Goal: Task Accomplishment & Management: Complete application form

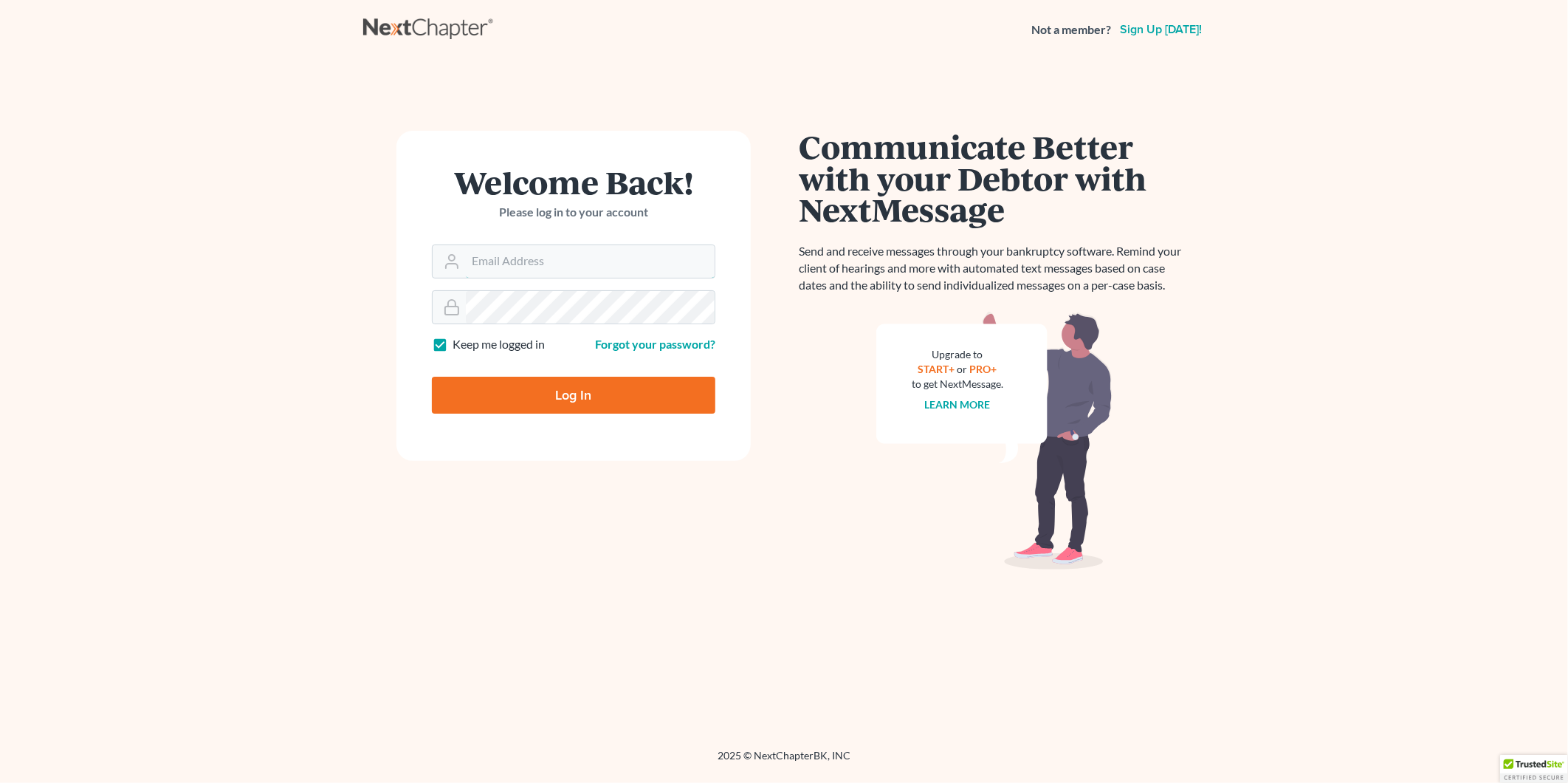
type input "[PERSON_NAME][EMAIL_ADDRESS][DOMAIN_NAME]"
click at [581, 389] on input "Log In" at bounding box center [574, 395] width 284 height 37
type input "Thinking..."
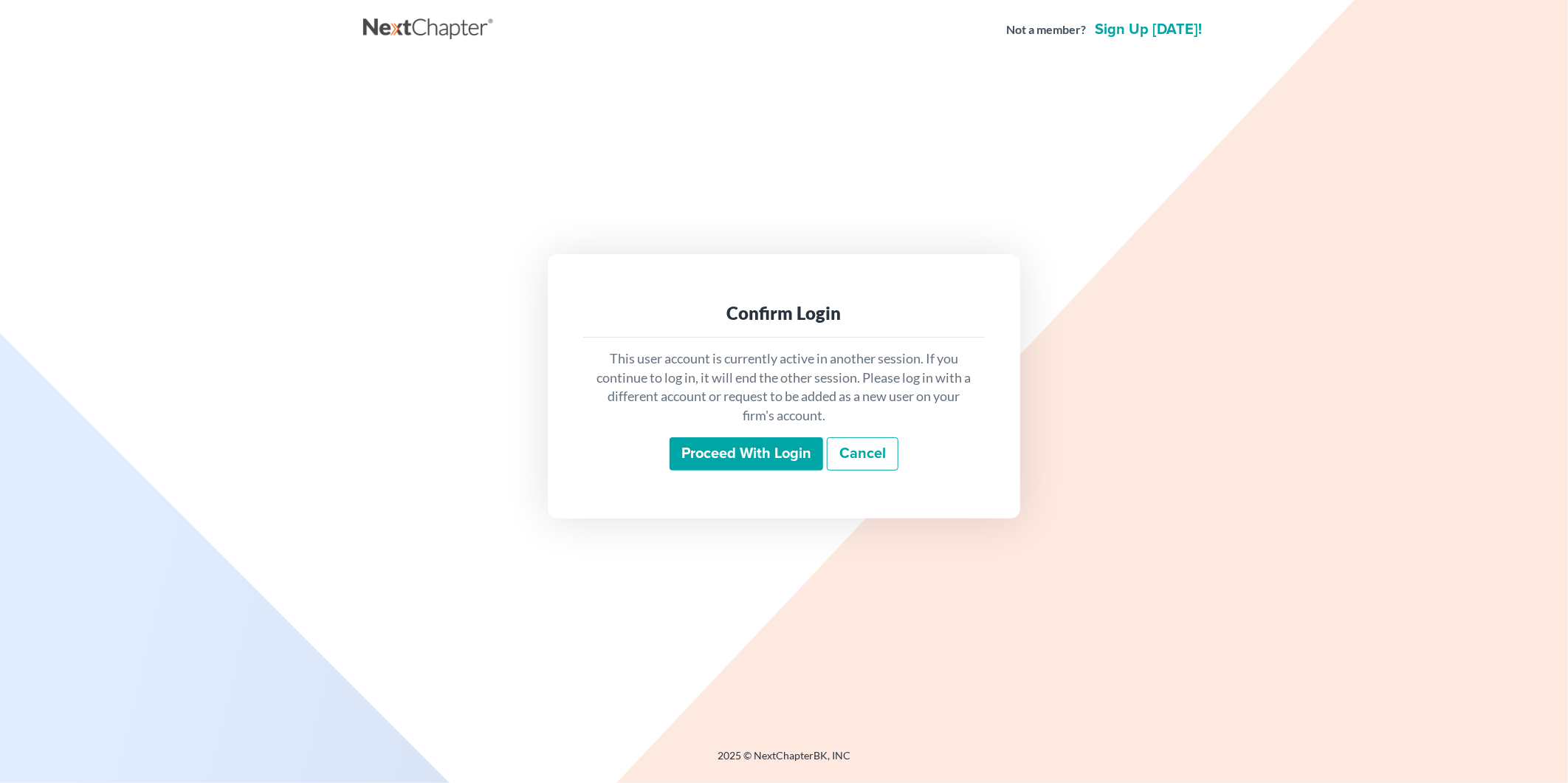
click at [768, 467] on input "Proceed with login" at bounding box center [745, 454] width 153 height 34
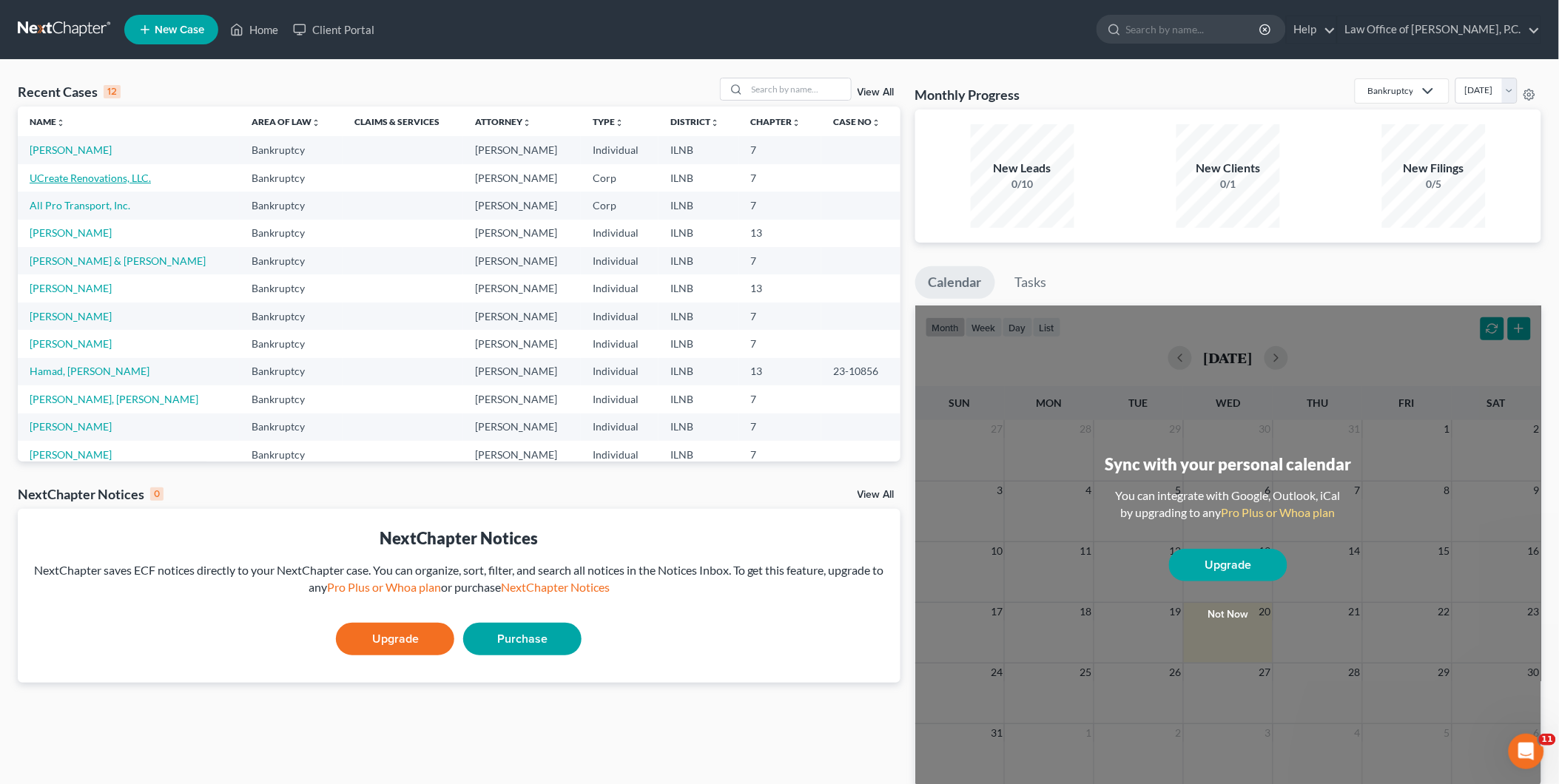
click at [63, 172] on link "UCreate Renovations, LLC." at bounding box center [90, 178] width 121 height 13
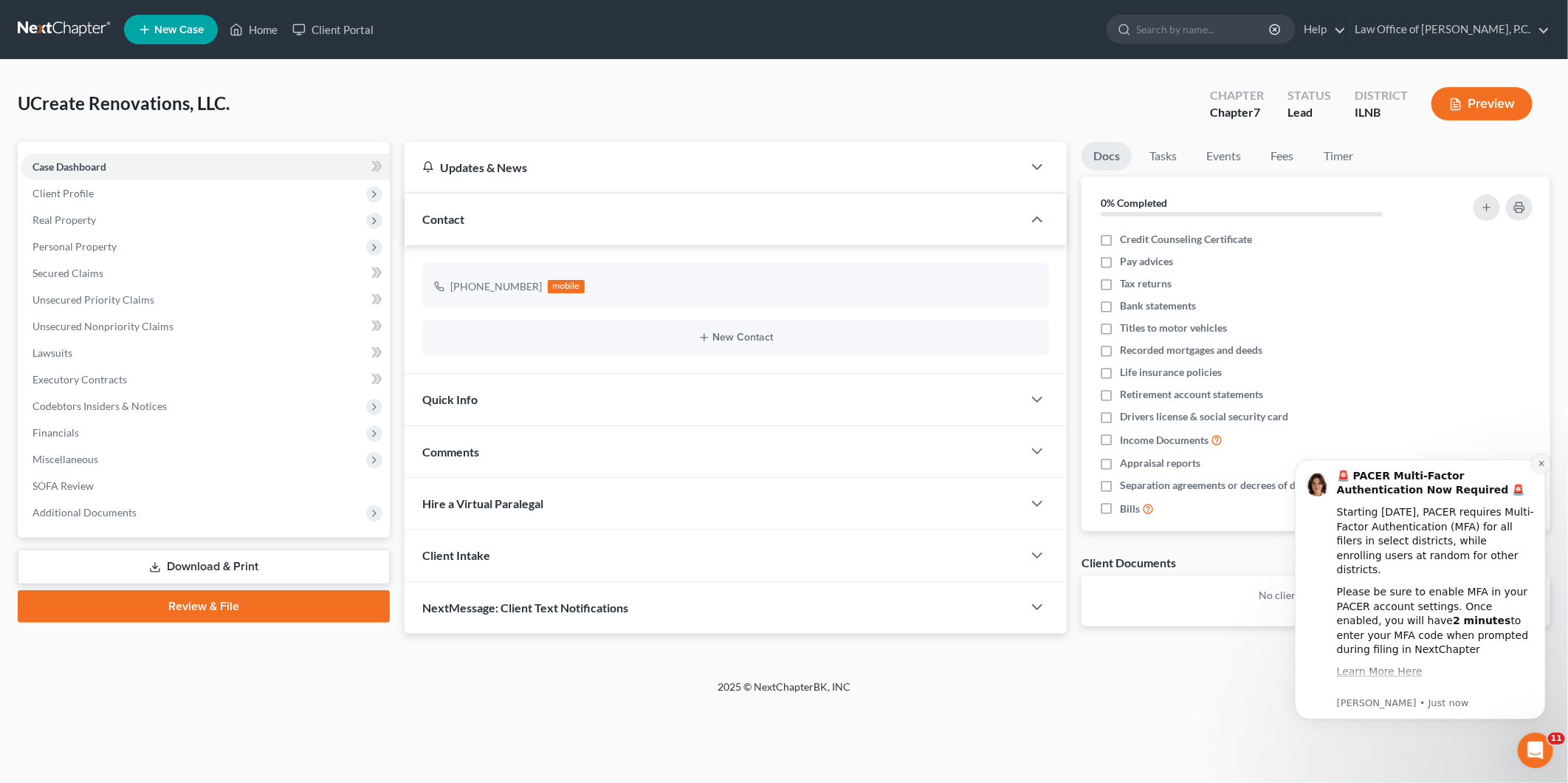
click at [1538, 466] on icon "Dismiss notification" at bounding box center [1541, 463] width 8 height 8
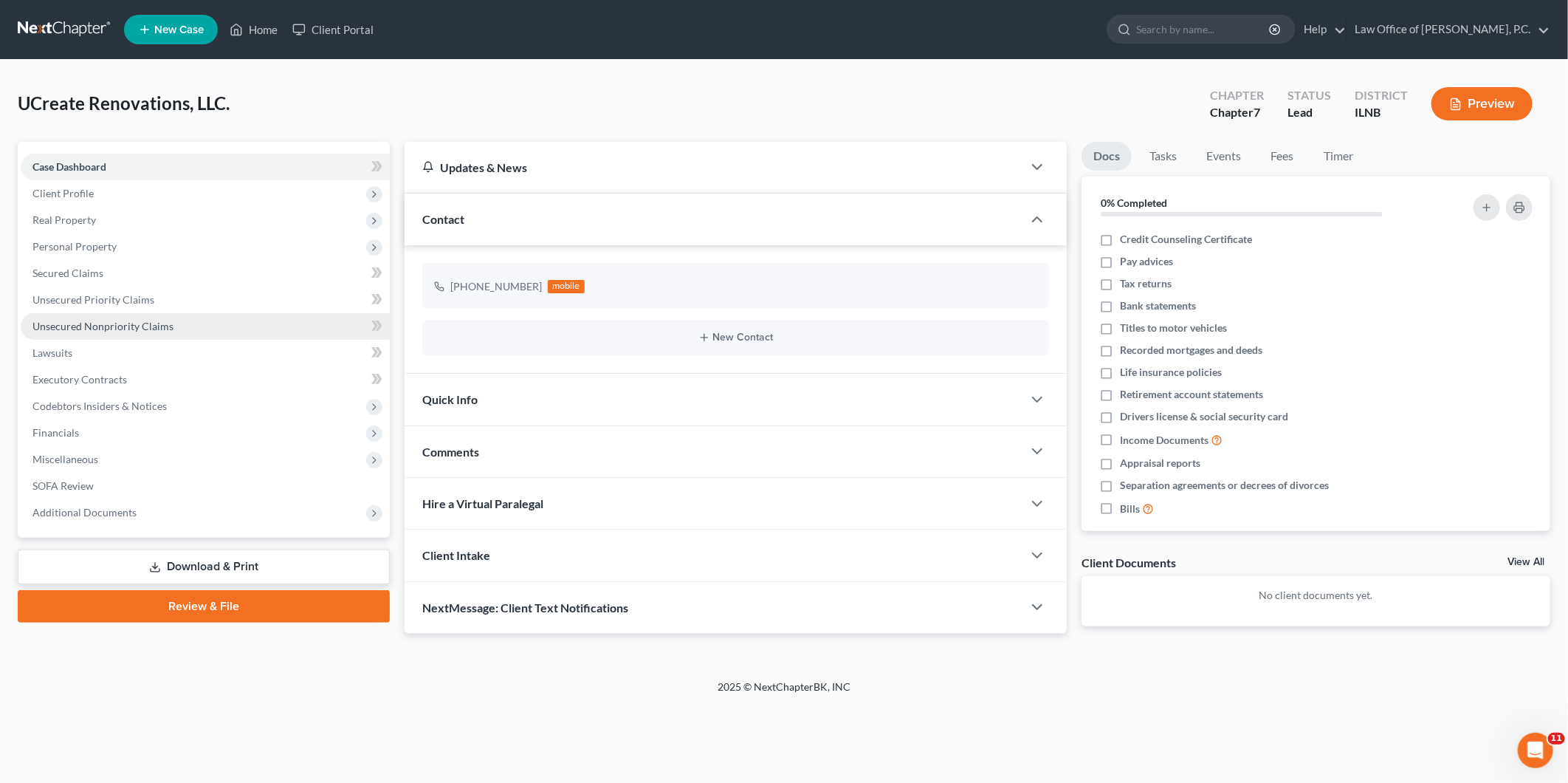
click at [87, 330] on span "Unsecured Nonpriority Claims" at bounding box center [102, 326] width 141 height 13
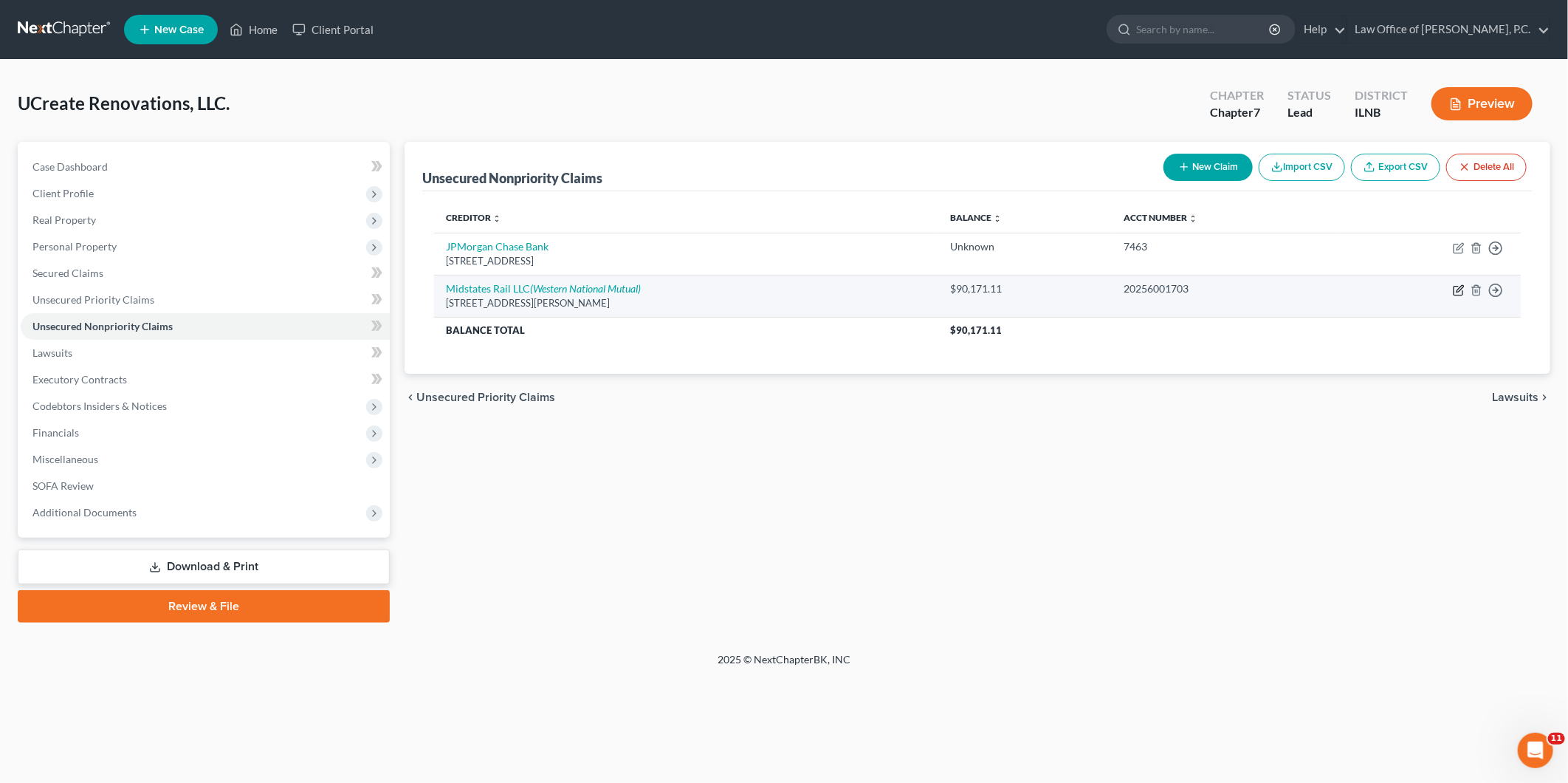
click at [1460, 289] on icon "button" at bounding box center [1459, 290] width 12 height 12
select select "14"
select select "7"
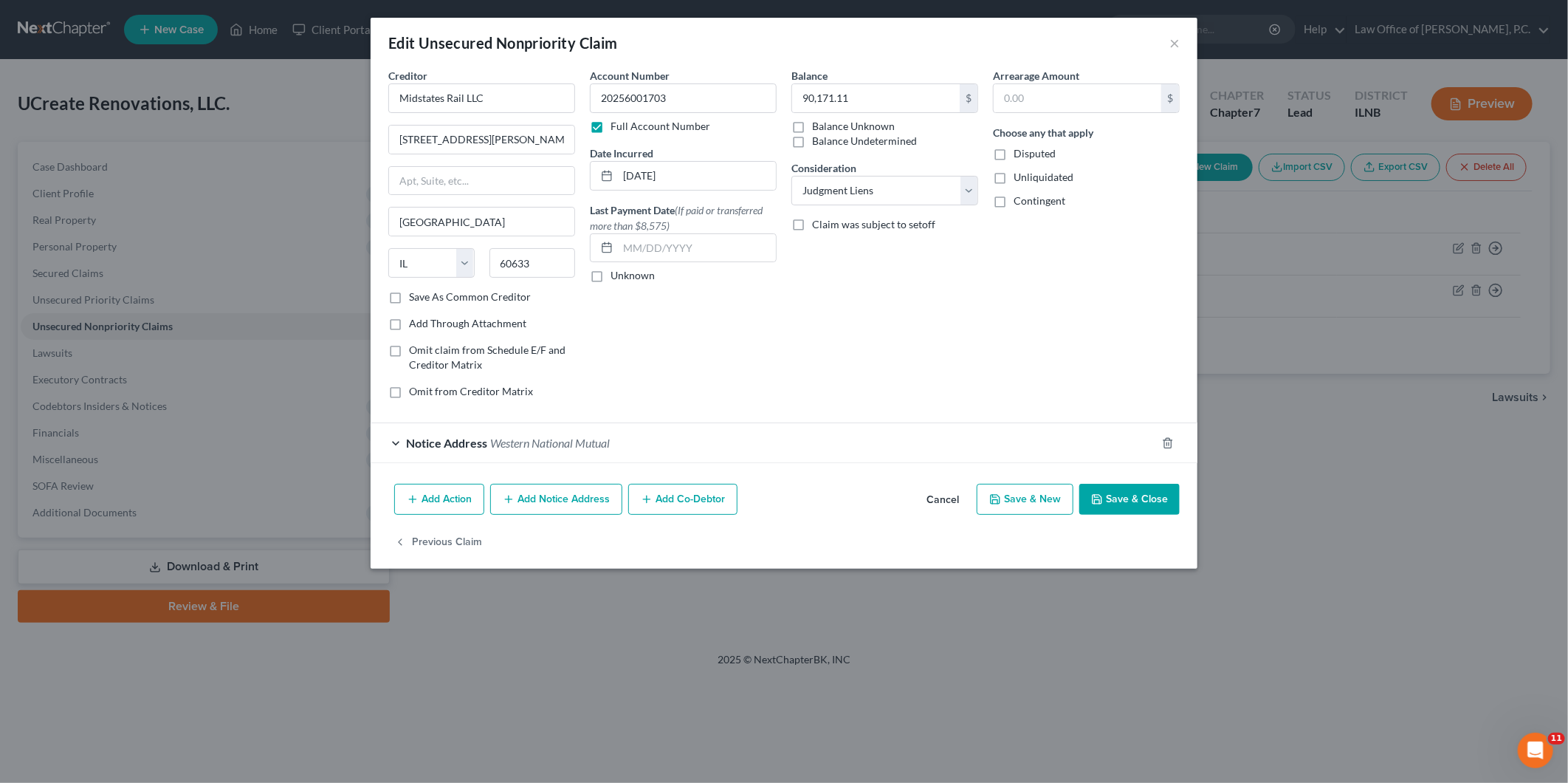
click at [1186, 44] on div "Edit Unsecured Nonpriority Claim ×" at bounding box center [784, 42] width 826 height 50
click at [1180, 43] on div "Edit Unsecured Nonpriority Claim ×" at bounding box center [784, 42] width 826 height 50
click at [1178, 43] on button "×" at bounding box center [1174, 43] width 11 height 18
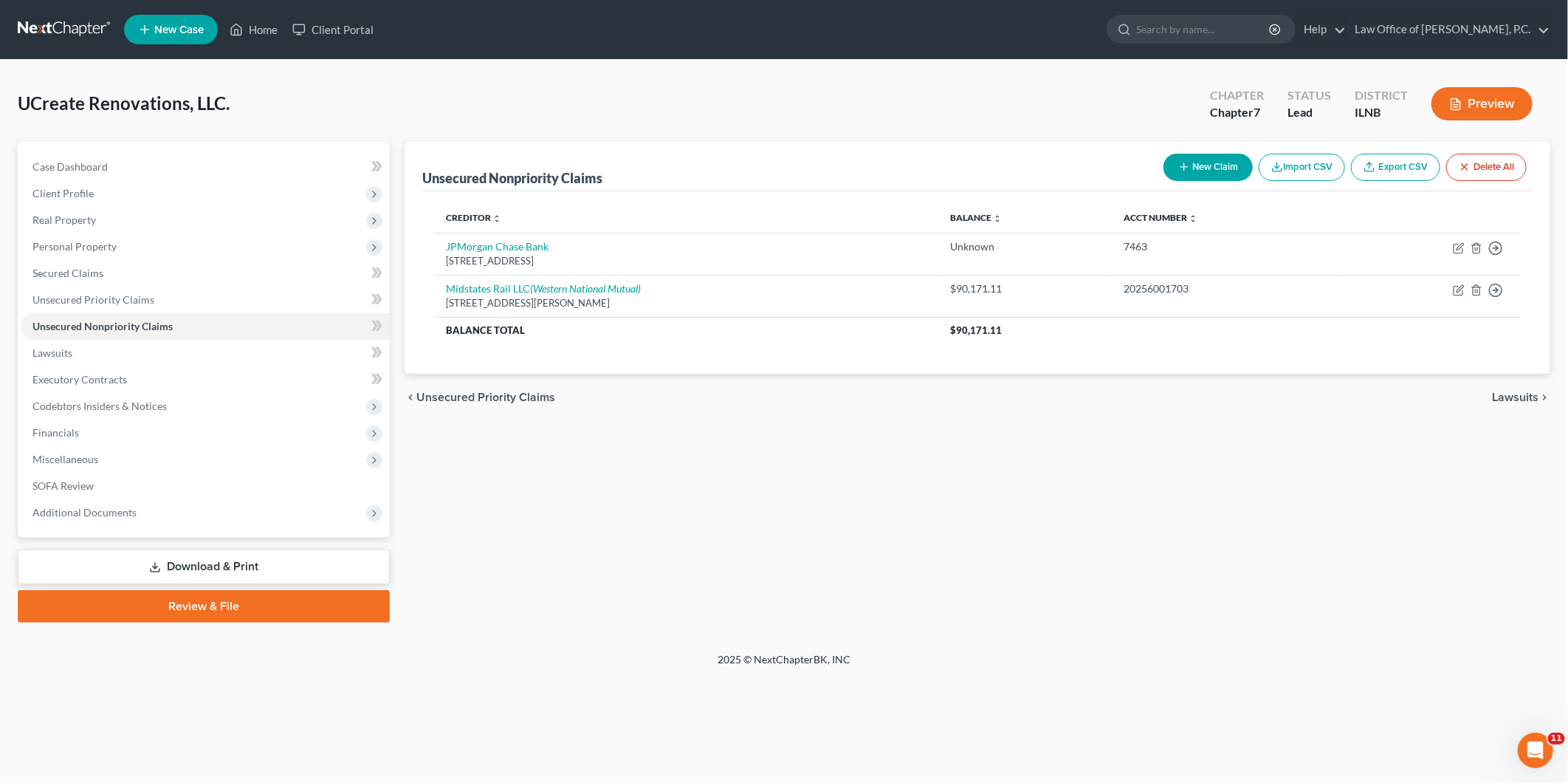
click at [1067, 495] on div "Unsecured Nonpriority Claims New Claim Import CSV Export CSV Delete All Credito…" at bounding box center [977, 382] width 1160 height 481
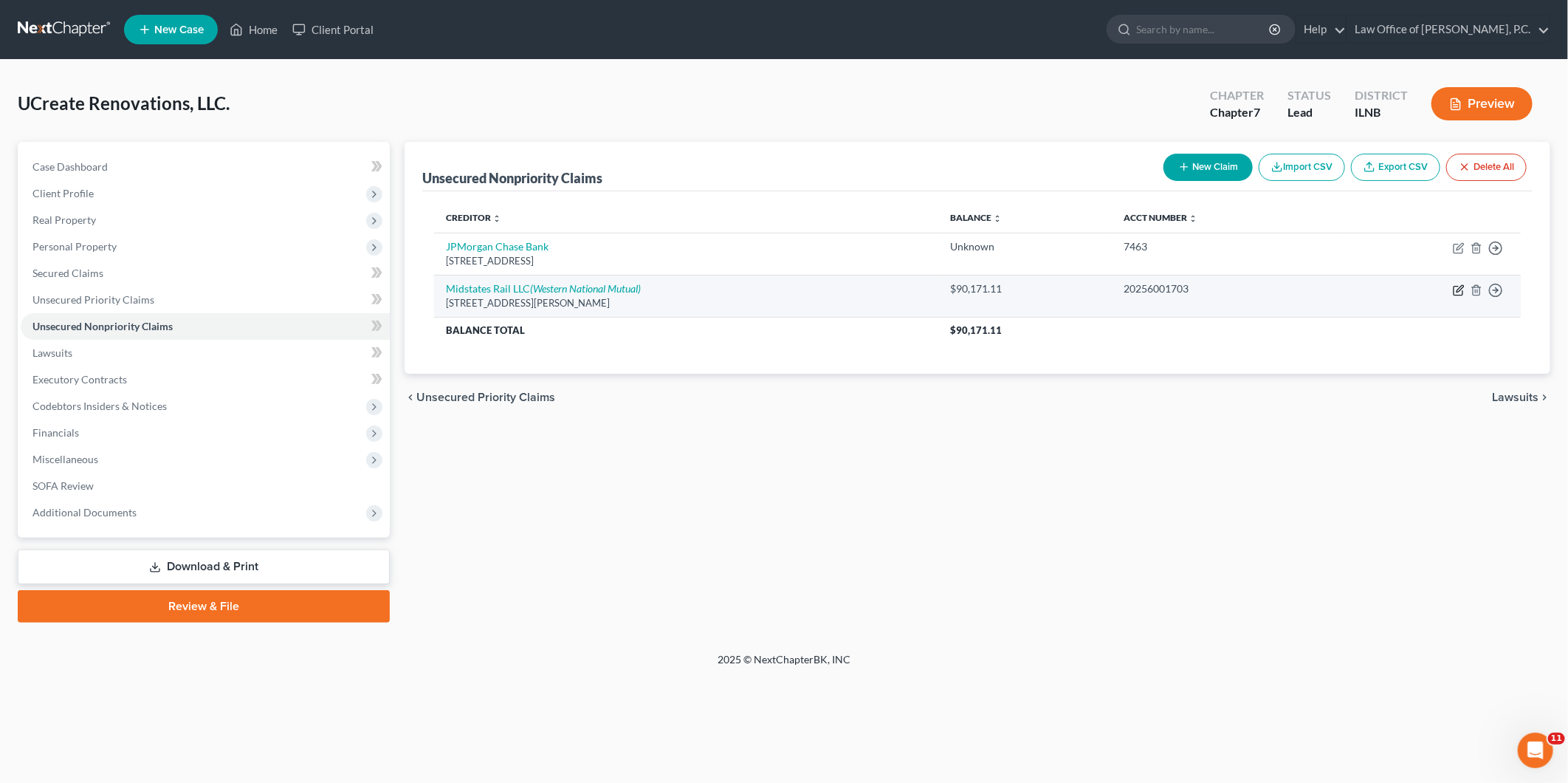
click at [1463, 290] on icon "button" at bounding box center [1458, 291] width 9 height 9
select select "14"
select select "7"
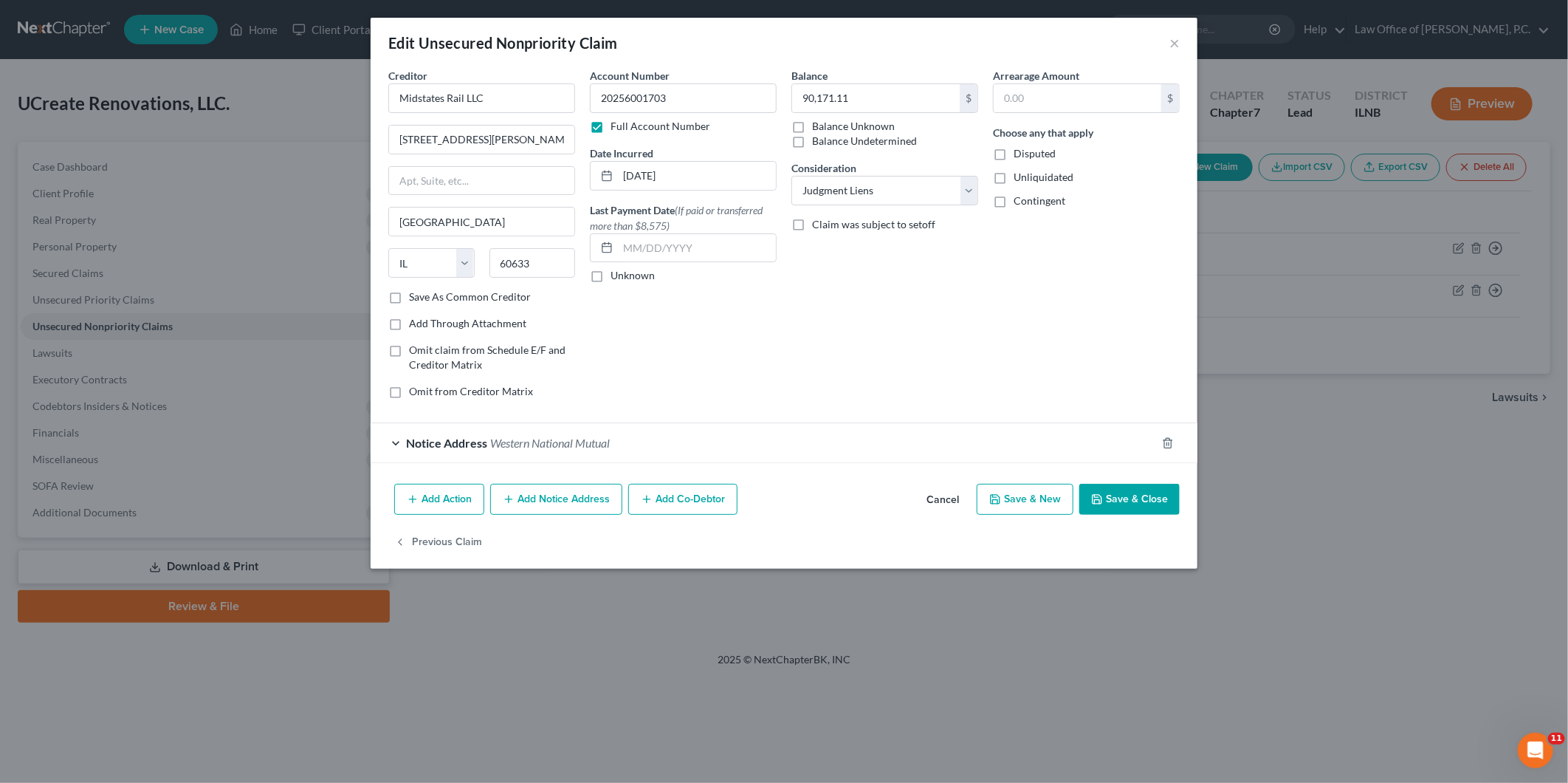
click at [812, 142] on label "Balance Undetermined" at bounding box center [864, 141] width 104 height 15
click at [818, 142] on input "Balance Undetermined" at bounding box center [823, 139] width 10 height 10
checkbox input "true"
type input "0.00"
click at [839, 323] on div "Balance 0.00 $ Balance Unknown Balance Undetermined 0.00 $ Balance Unknown Cons…" at bounding box center [885, 239] width 202 height 343
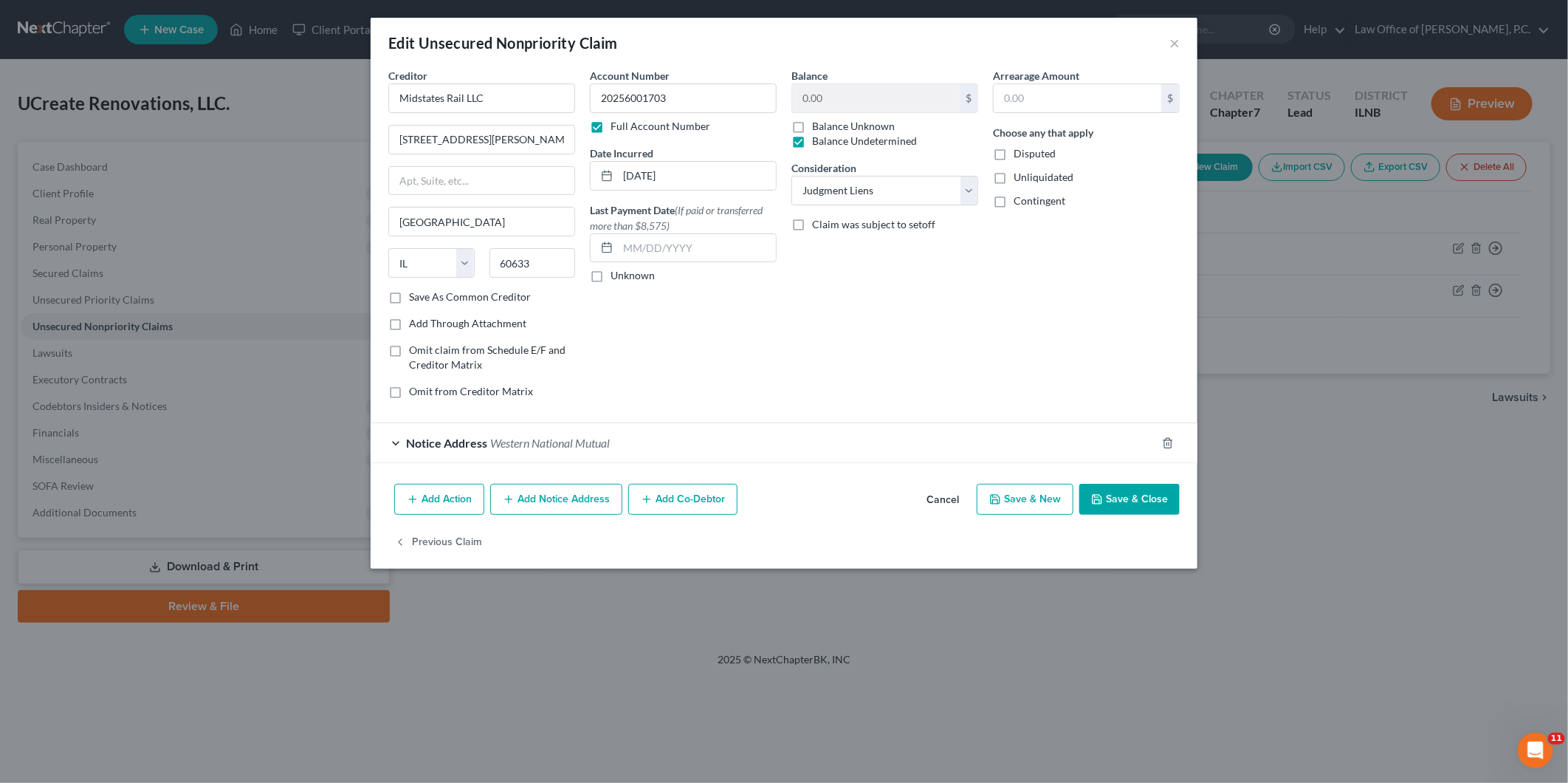
click at [1014, 153] on label "Disputed" at bounding box center [1034, 153] width 42 height 15
click at [1020, 153] on input "Disputed" at bounding box center [1025, 151] width 10 height 10
checkbox input "true"
click at [983, 287] on div "Balance 0.00 $ Balance Unknown Balance Undetermined 0.00 $ Balance Unknown Cons…" at bounding box center [885, 239] width 202 height 343
click at [872, 349] on div "Balance 0.00 $ Balance Unknown Balance Undetermined 0.00 $ Balance Unknown Cons…" at bounding box center [885, 239] width 202 height 343
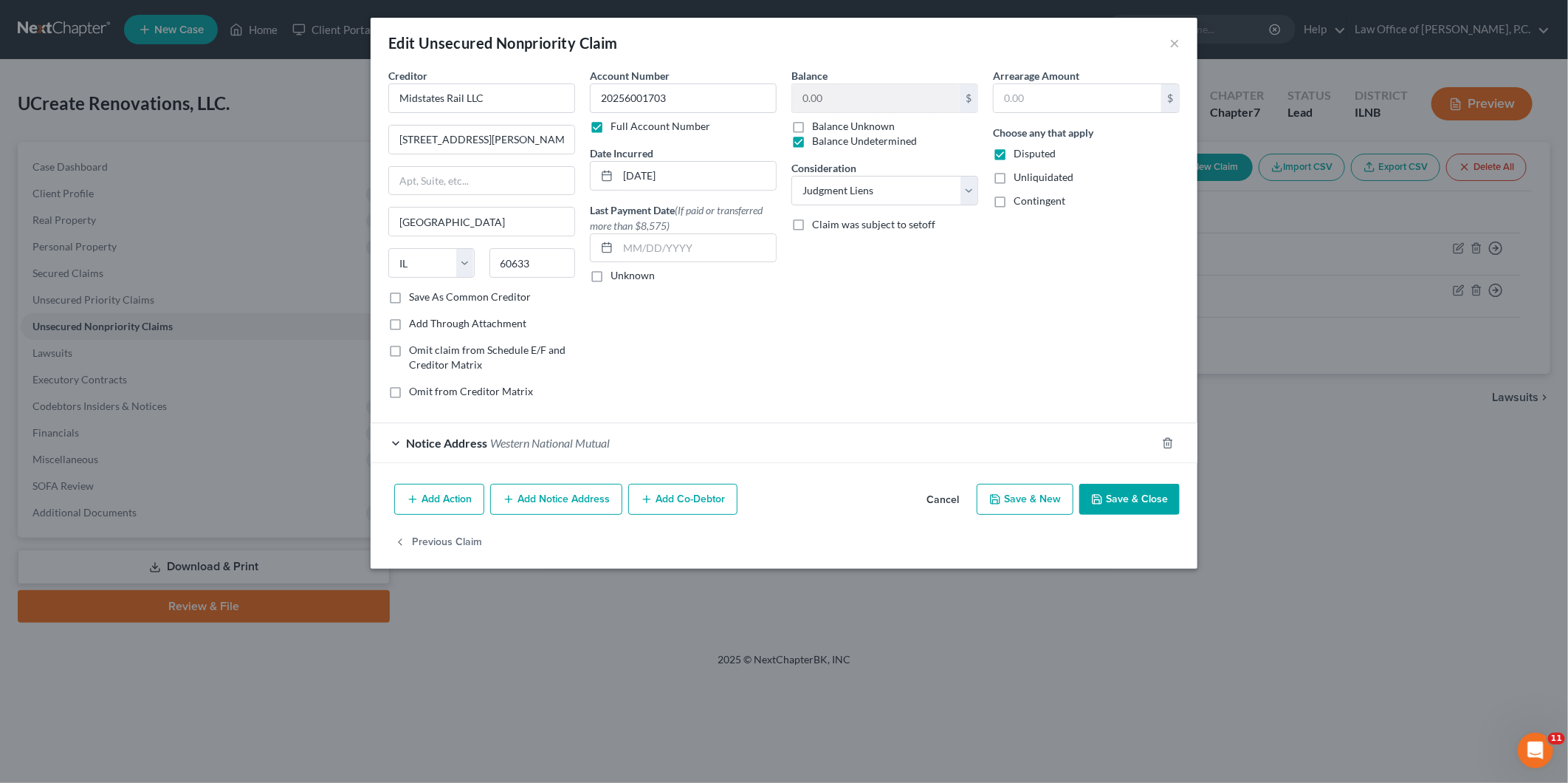
click at [1117, 506] on button "Save & Close" at bounding box center [1129, 500] width 101 height 31
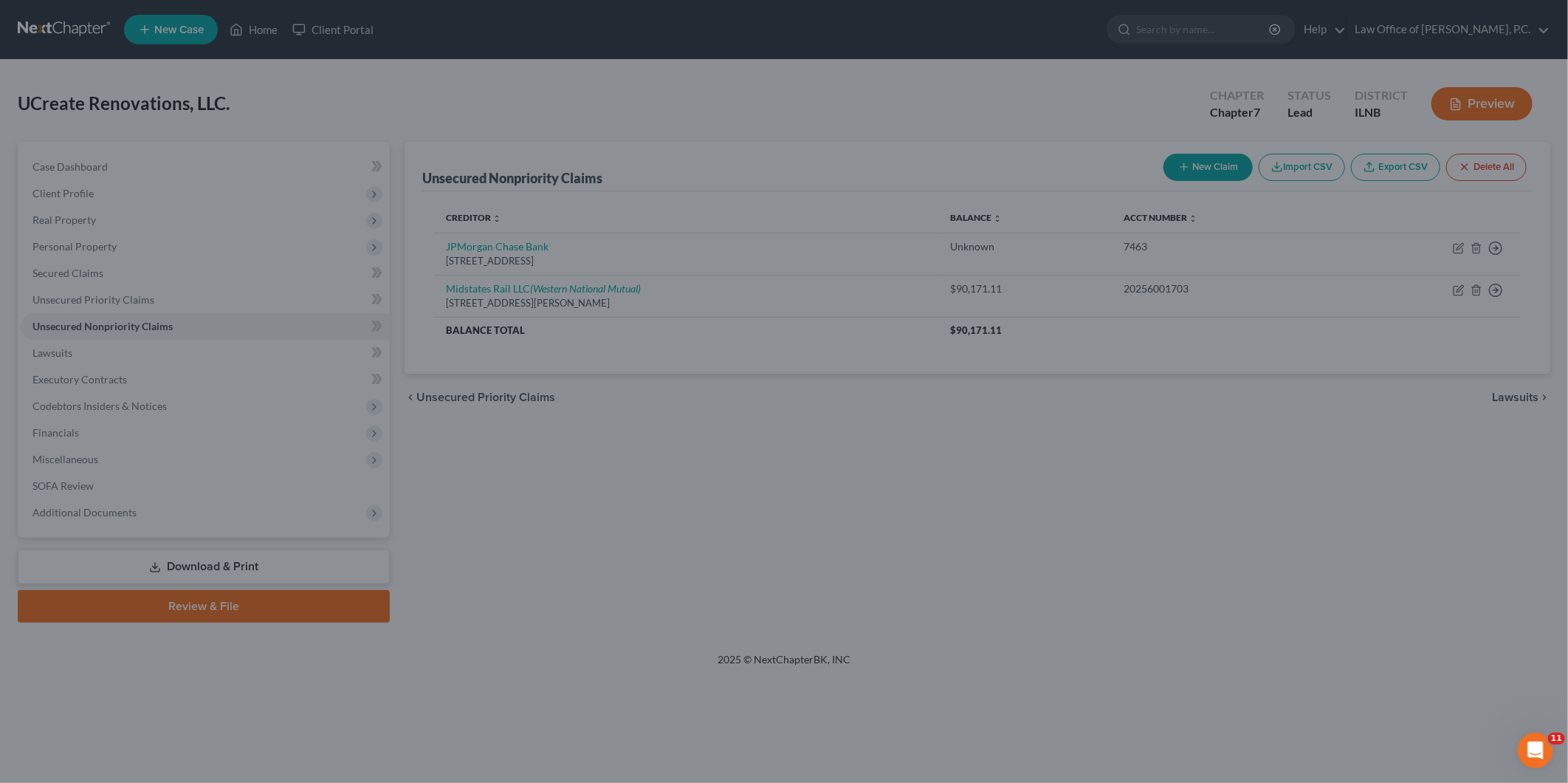
type input "0"
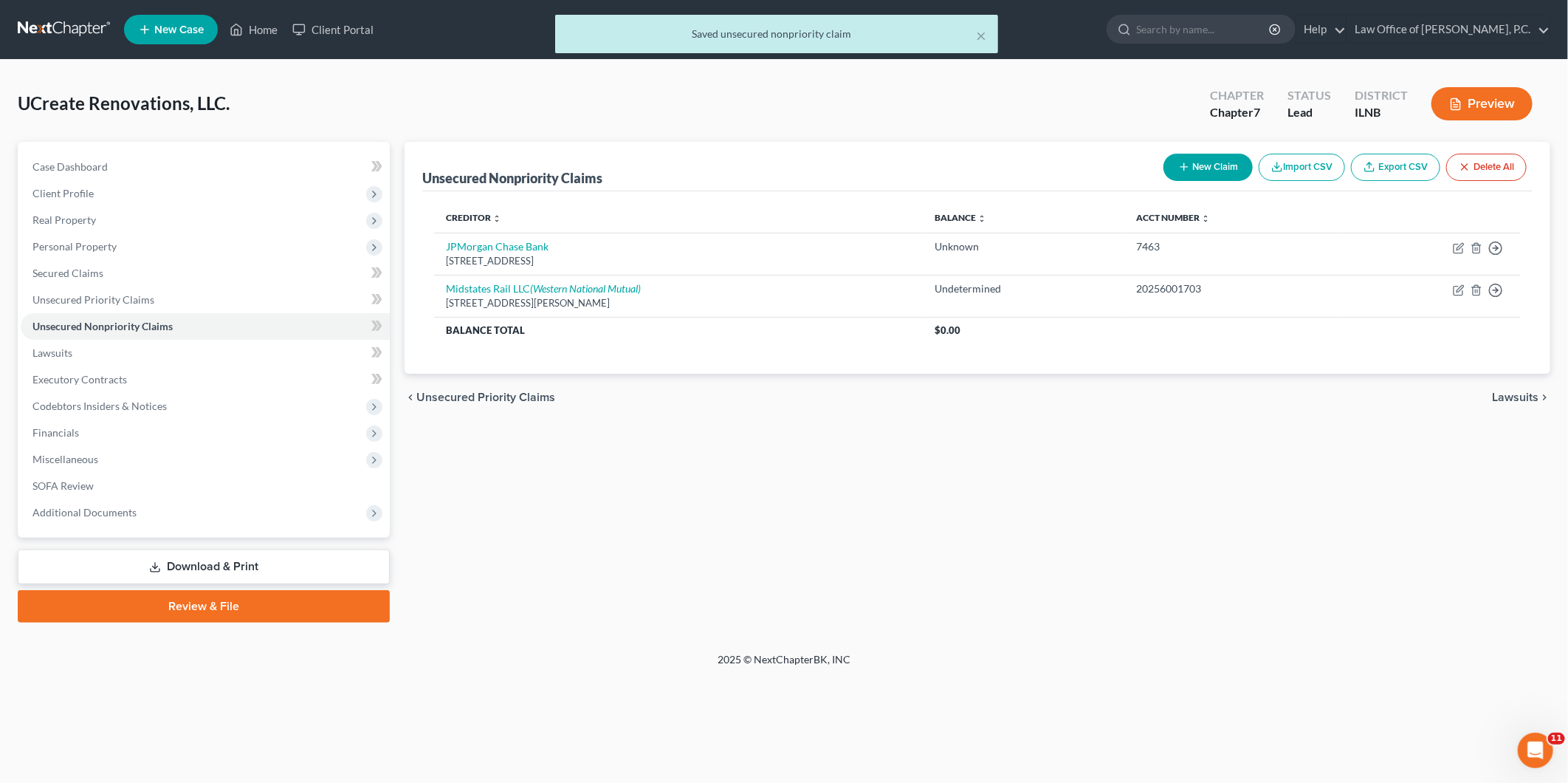
click at [1142, 503] on div "Unsecured Nonpriority Claims New Claim Import CSV Export CSV Delete All Credito…" at bounding box center [977, 382] width 1160 height 481
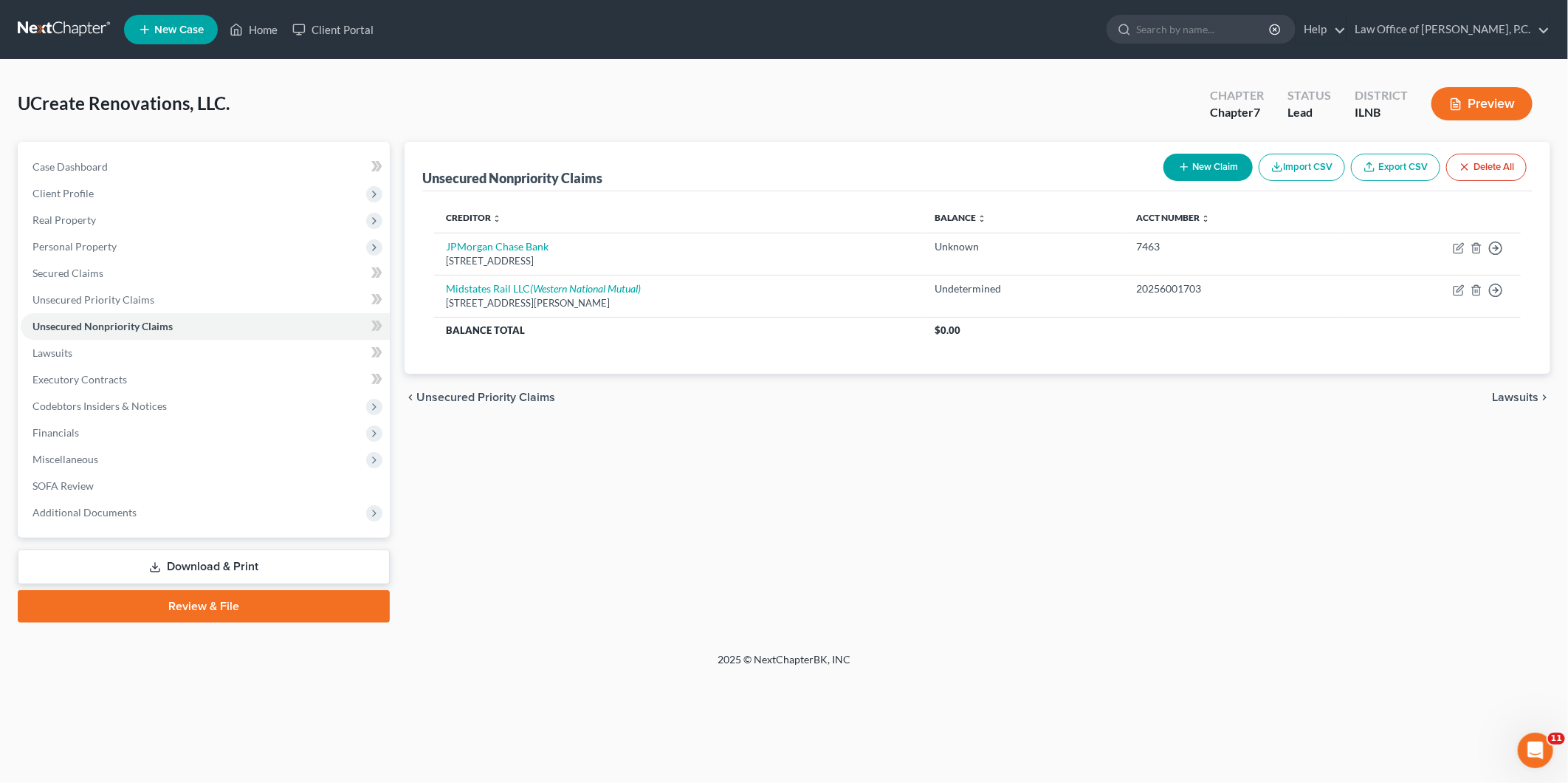
click at [224, 572] on link "Download & Print" at bounding box center [203, 567] width 372 height 35
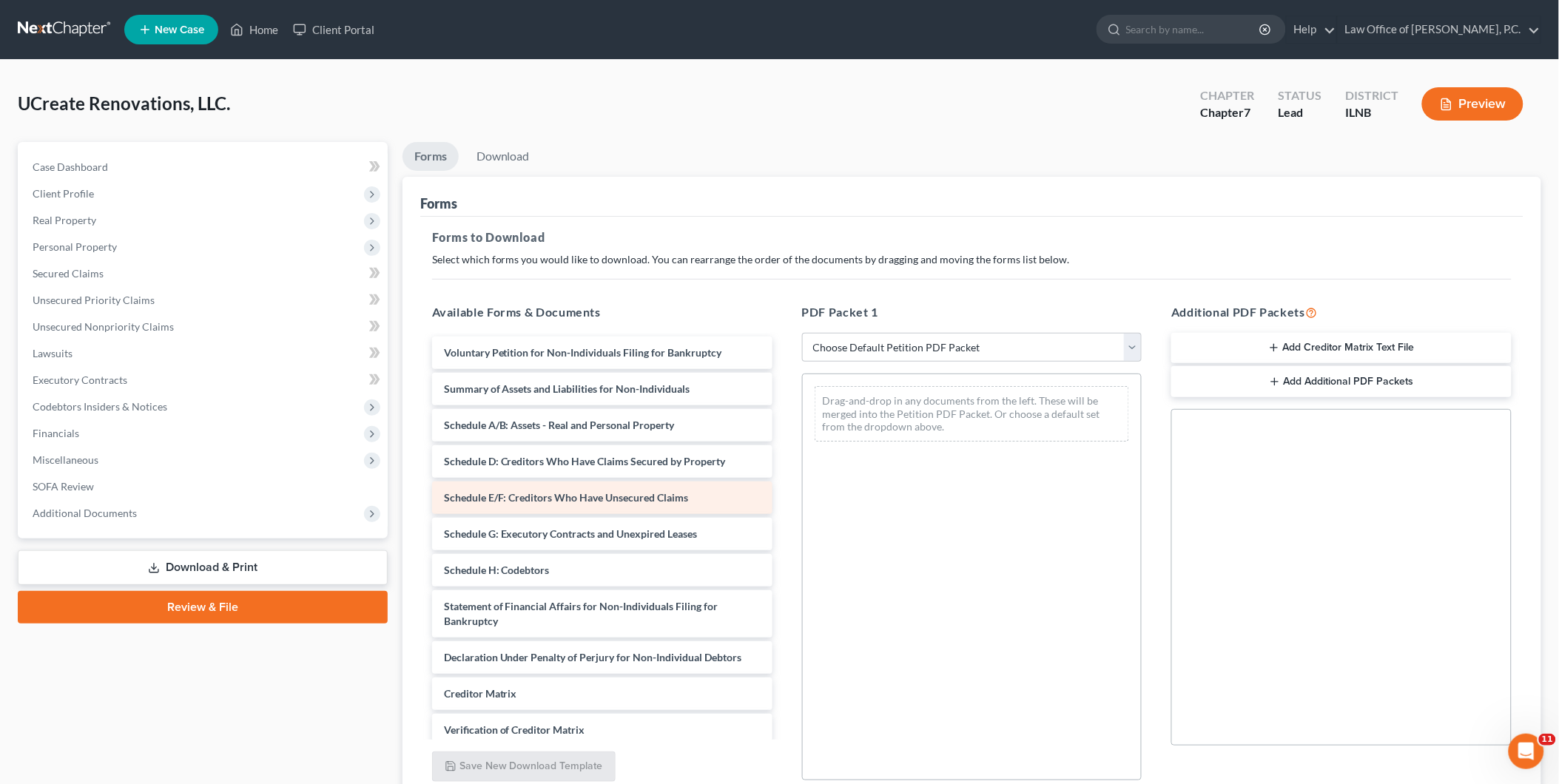
click at [529, 499] on span "Schedule E/F: Creditors Who Have Unsecured Claims" at bounding box center [566, 497] width 245 height 13
click at [625, 500] on span "Schedule E/F: Creditors Who Have Unsecured Claims" at bounding box center [566, 497] width 245 height 13
click at [838, 352] on select "Choose Default Petition PDF Packet Complete Bankruptcy Petition (all forms and …" at bounding box center [972, 347] width 340 height 29
select select "2"
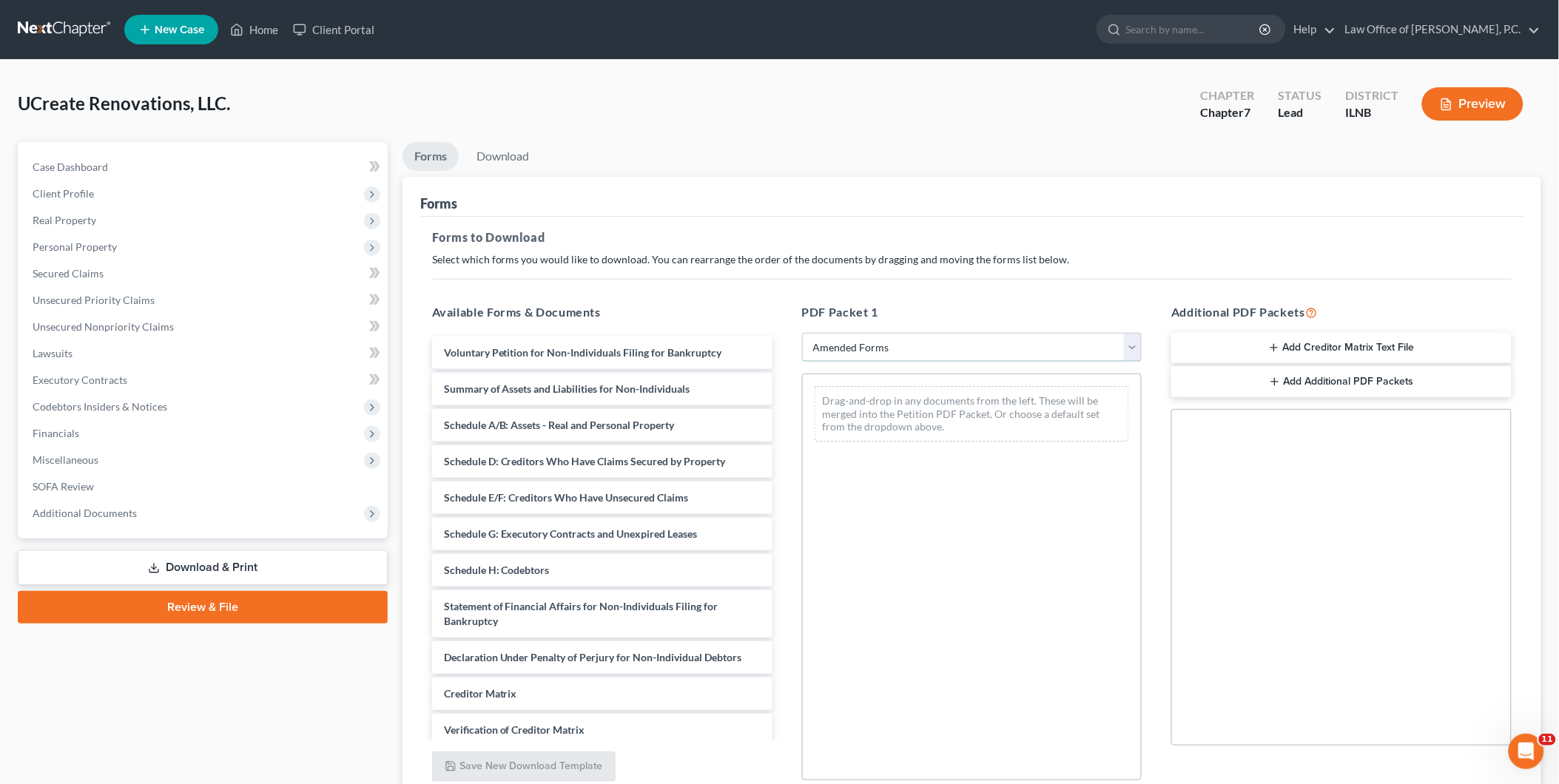
click at [802, 332] on select "Choose Default Petition PDF Packet Complete Bankruptcy Petition (all forms and …" at bounding box center [972, 347] width 340 height 29
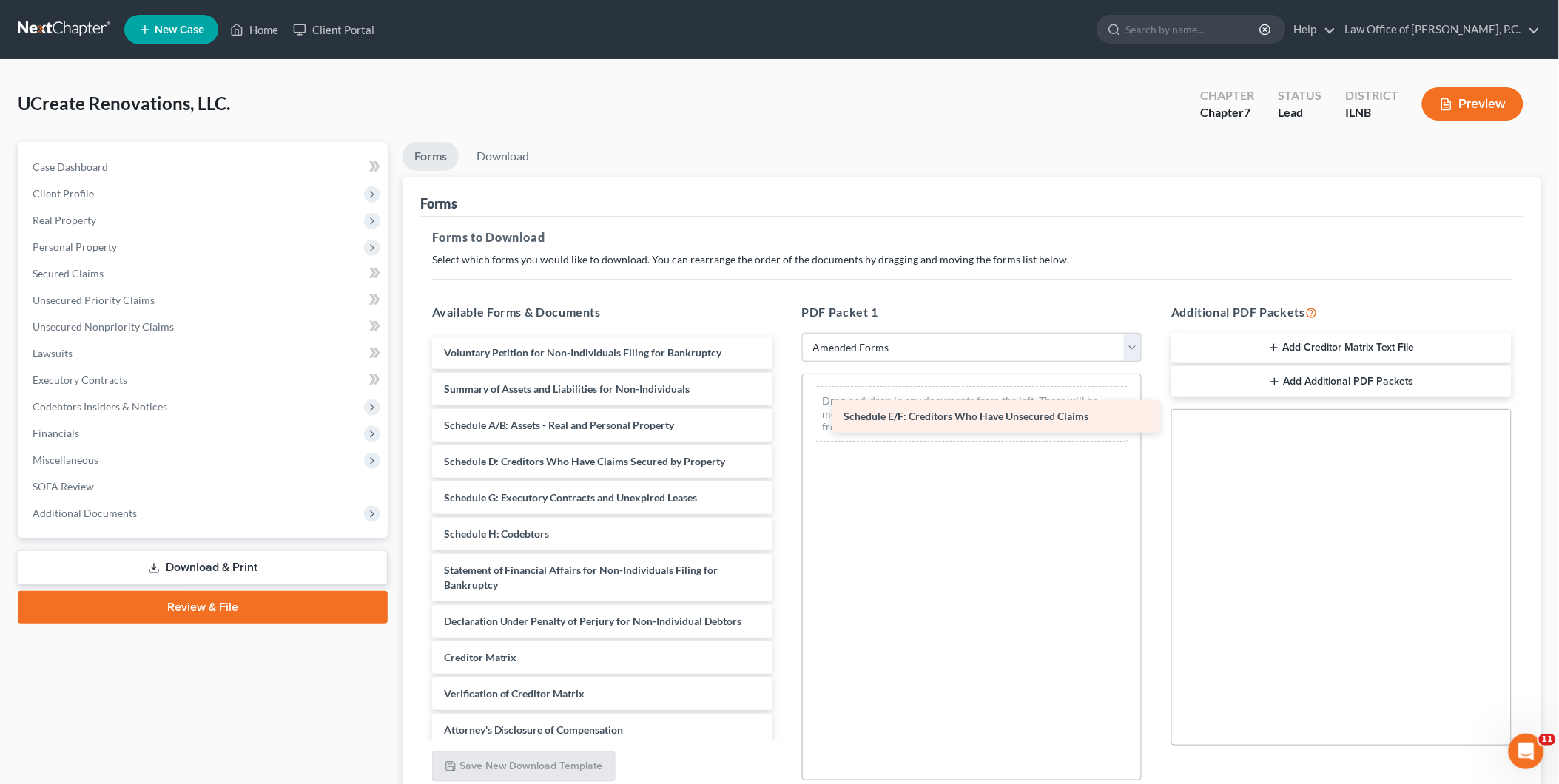
drag, startPoint x: 515, startPoint y: 501, endPoint x: 915, endPoint y: 420, distance: 408.1
click at [784, 420] on div "Schedule E/F: Creditors Who Have Unsecured Claims Voluntary Petition for Non-In…" at bounding box center [602, 559] width 364 height 446
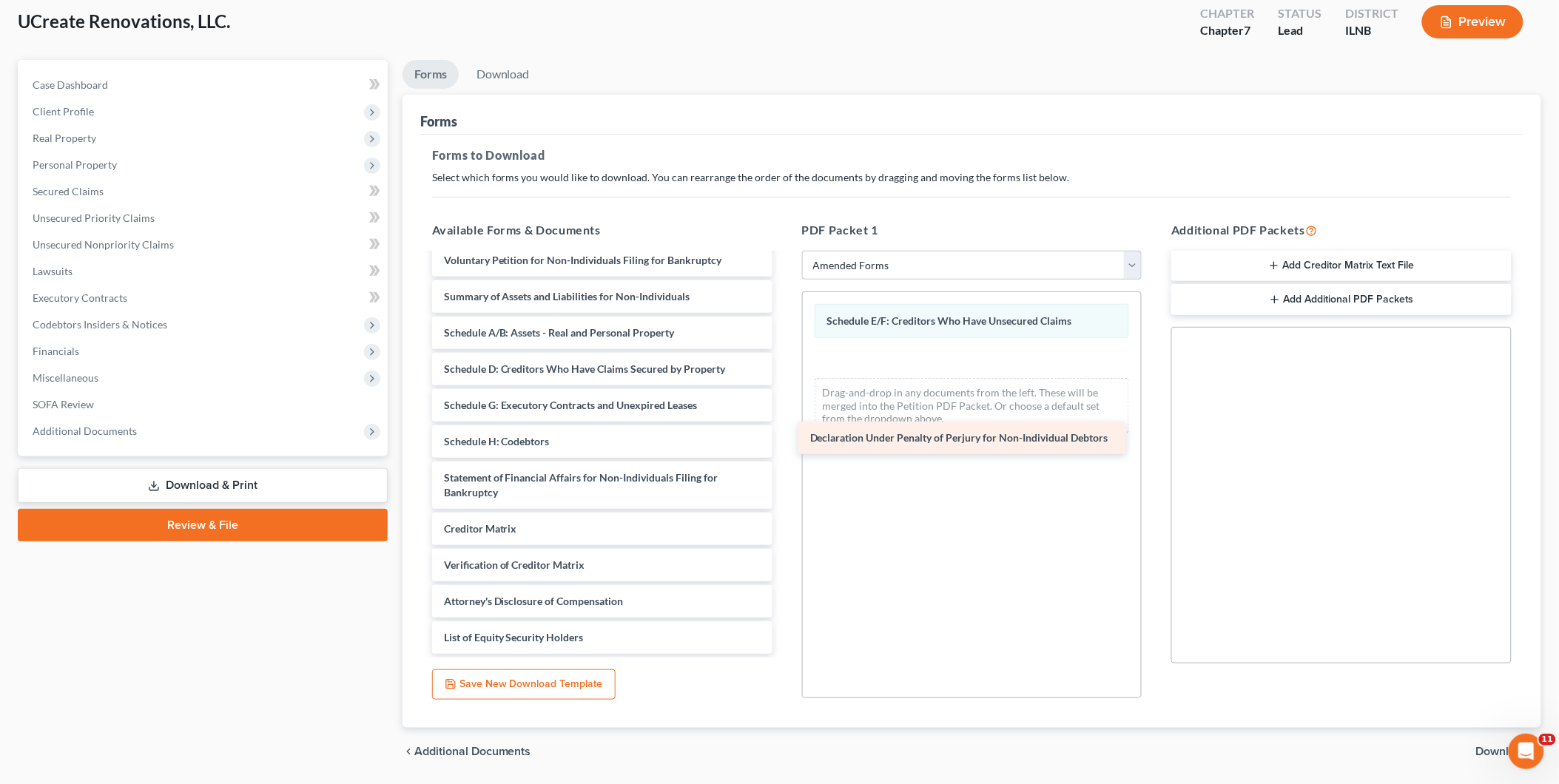
scroll to position [10, 0]
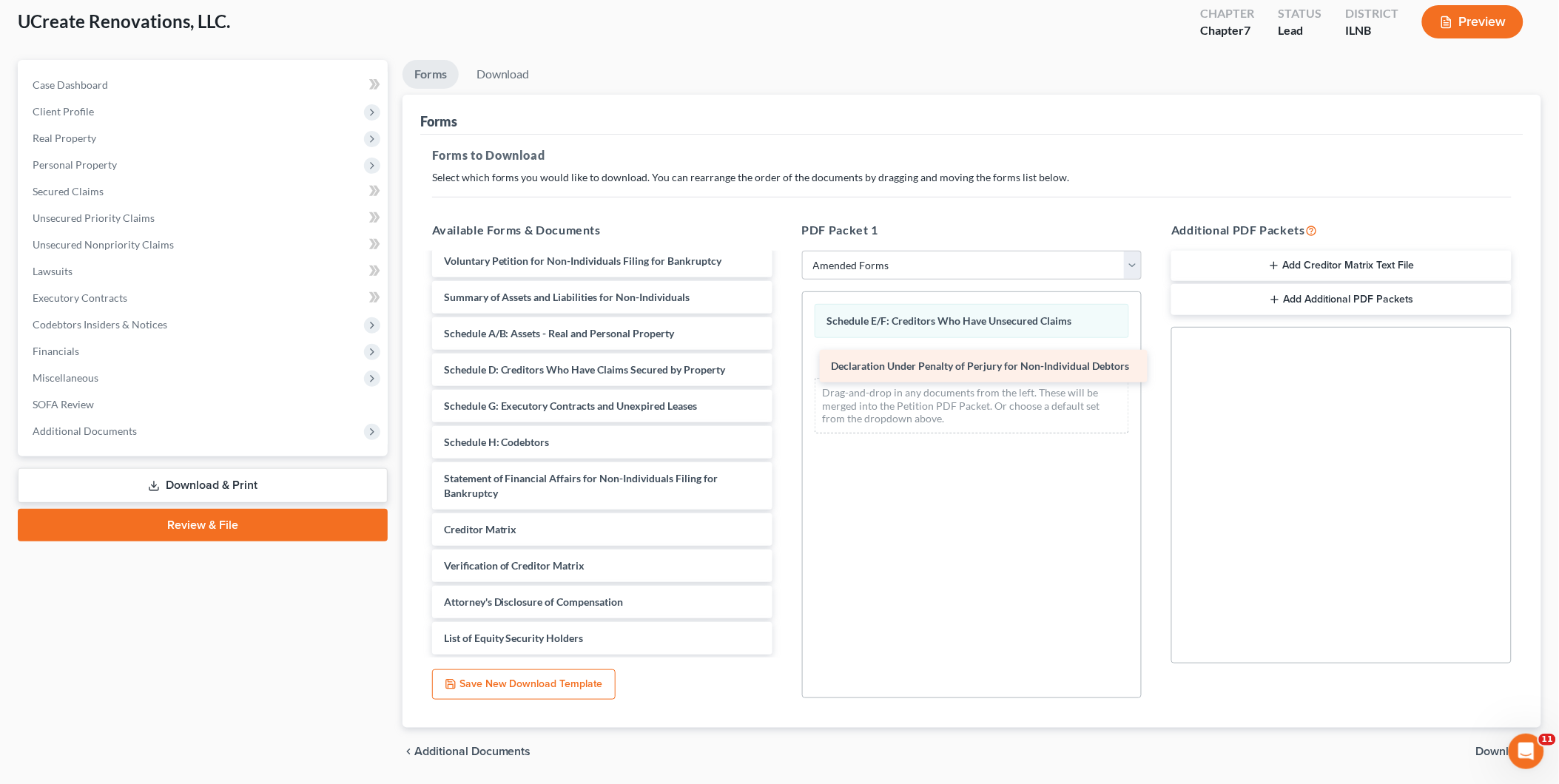
drag, startPoint x: 552, startPoint y: 487, endPoint x: 935, endPoint y: 359, distance: 403.8
click at [784, 359] on div "Declaration Under Penalty of Perjury for Non-Individual Debtors Voluntary Petit…" at bounding box center [602, 449] width 364 height 410
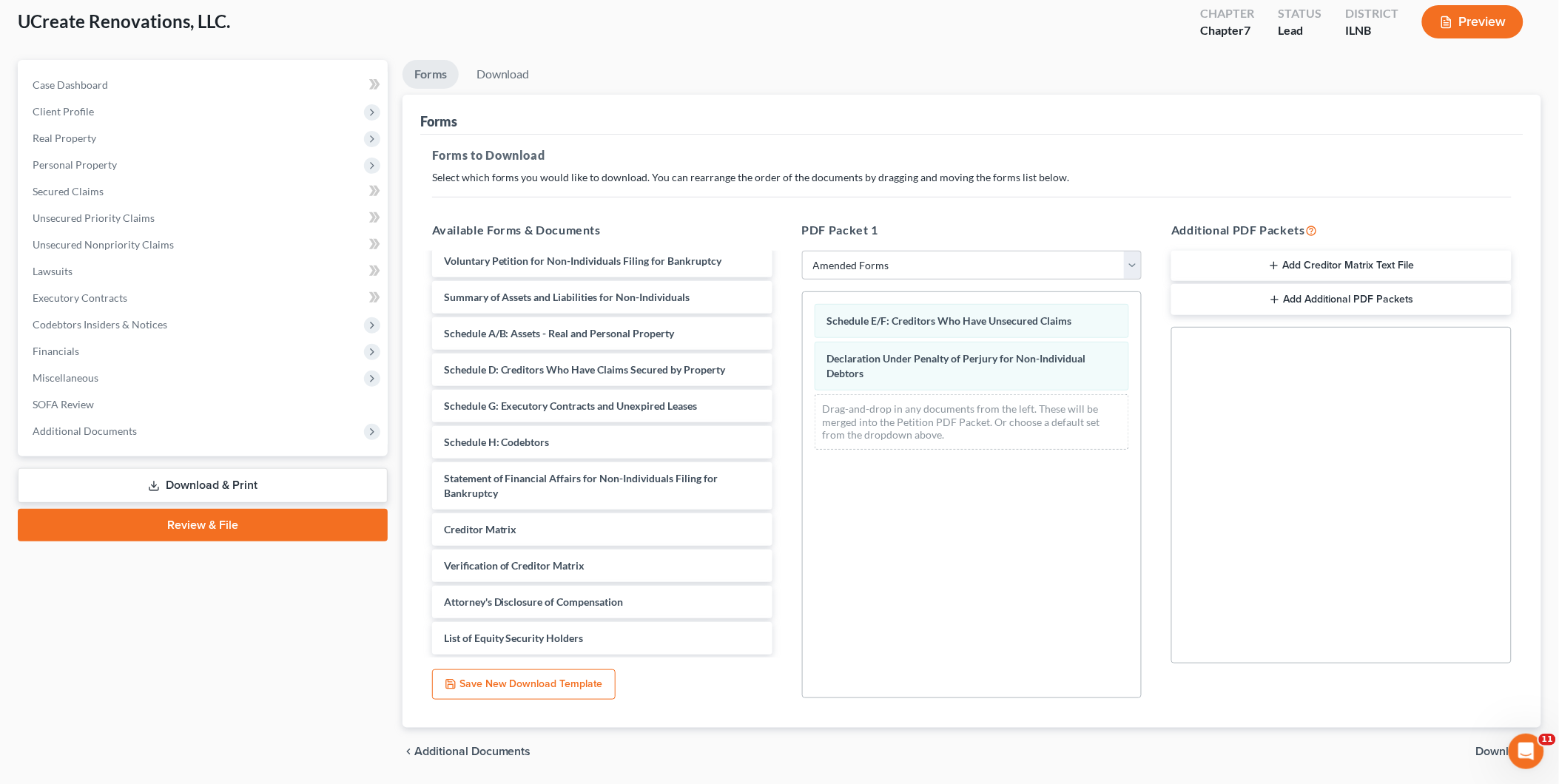
click at [211, 525] on link "Review & File" at bounding box center [202, 525] width 370 height 32
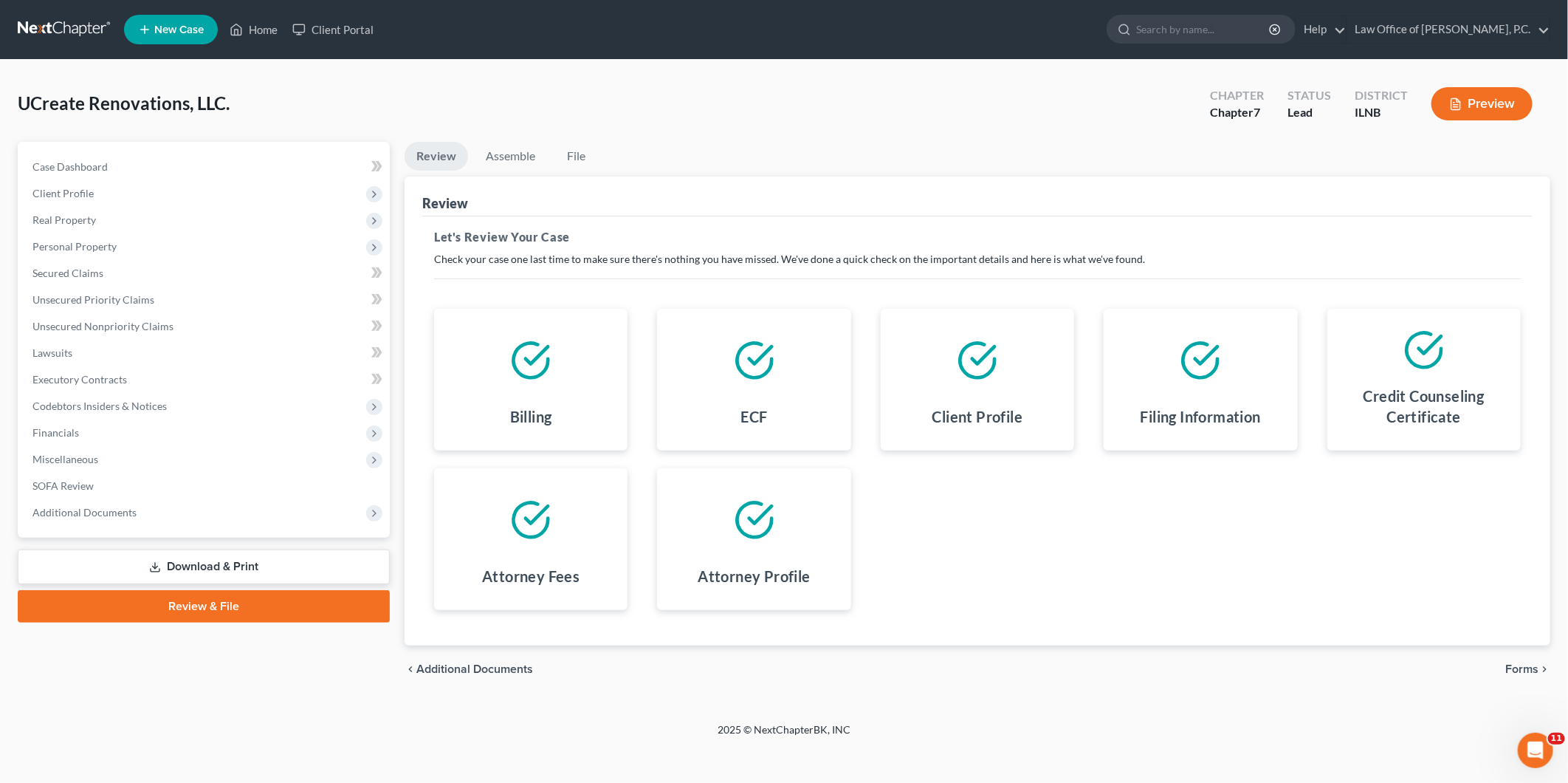
click at [137, 581] on link "Download & Print" at bounding box center [203, 567] width 372 height 35
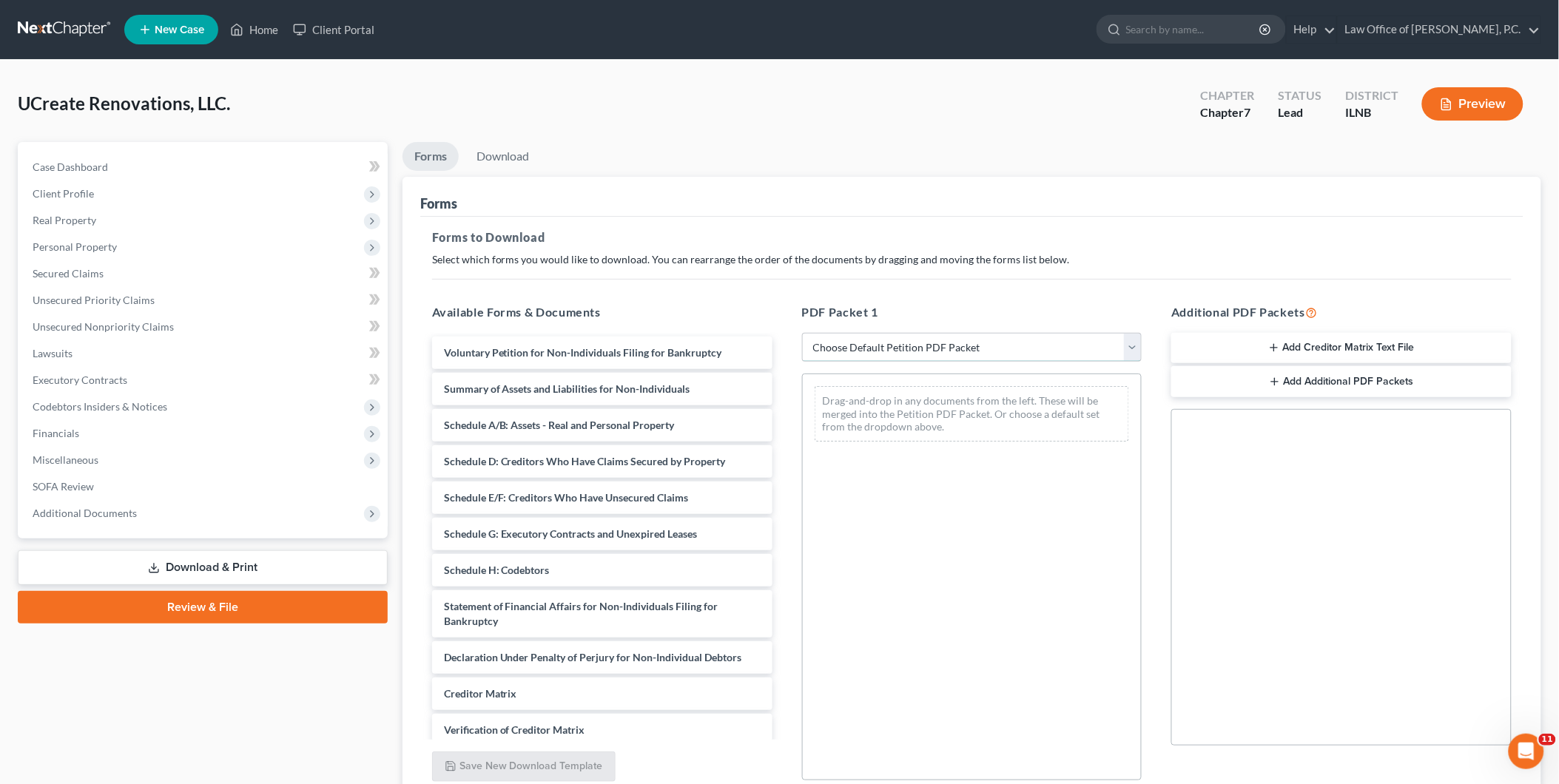
click at [853, 350] on select "Choose Default Petition PDF Packet Complete Bankruptcy Petition (all forms and …" at bounding box center [972, 347] width 340 height 29
select select "2"
click at [802, 332] on select "Choose Default Petition PDF Packet Complete Bankruptcy Petition (all forms and …" at bounding box center [972, 347] width 340 height 29
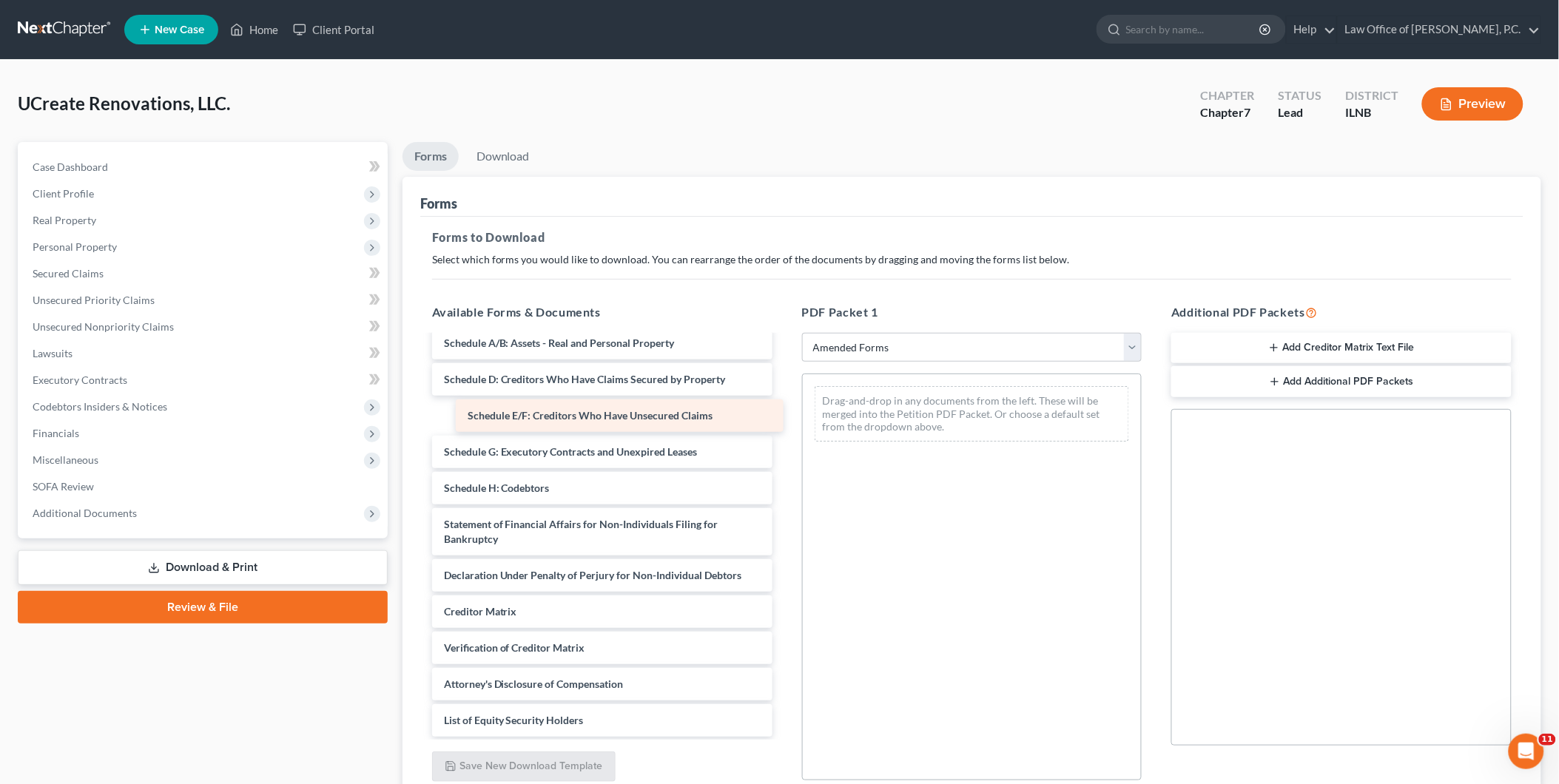
scroll to position [46, 0]
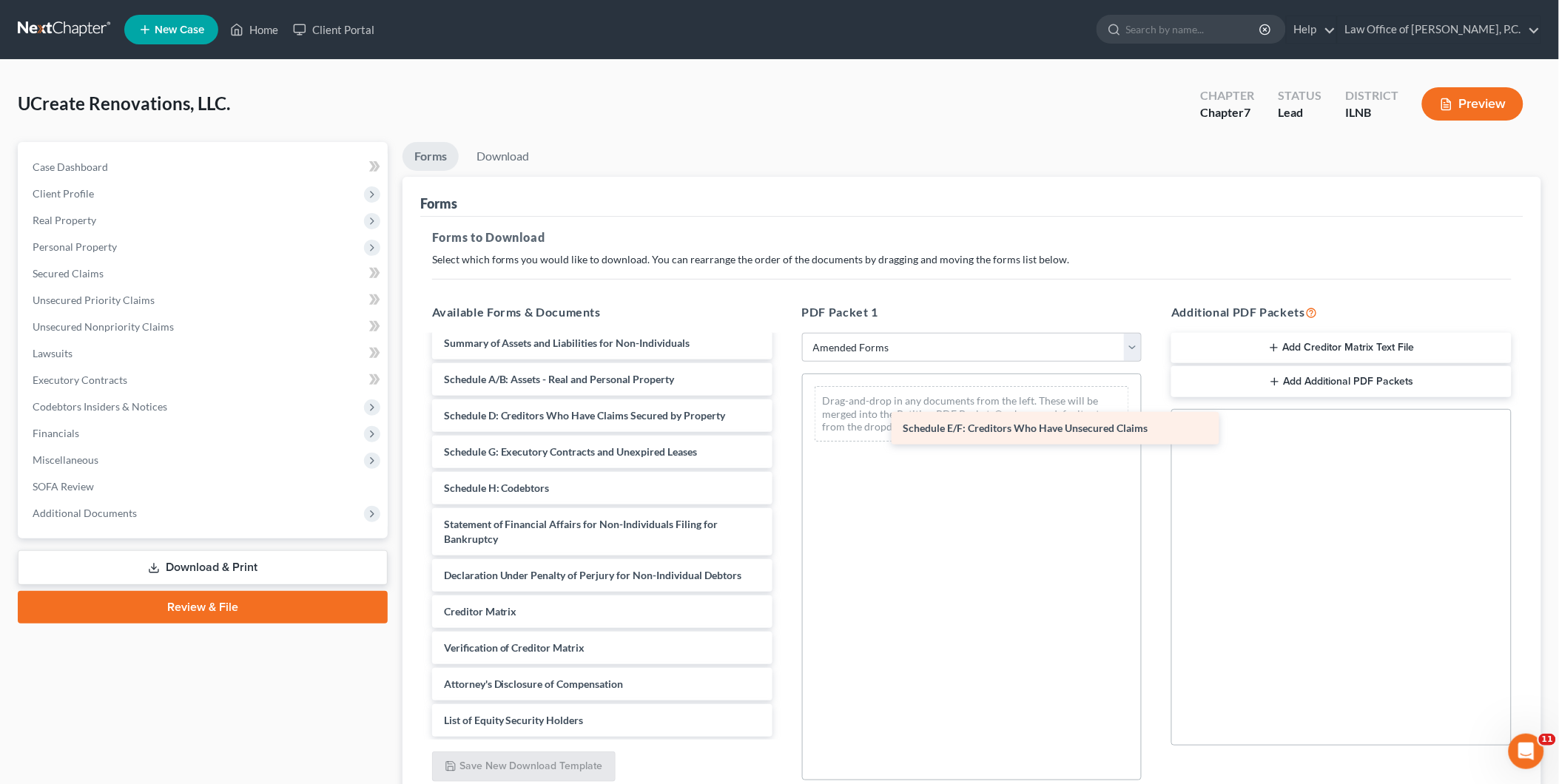
drag, startPoint x: 507, startPoint y: 418, endPoint x: 942, endPoint y: 414, distance: 435.0
click at [784, 415] on div "Schedule E/F: Creditors Who Have Unsecured Claims Voluntary Petition for Non-In…" at bounding box center [602, 513] width 364 height 446
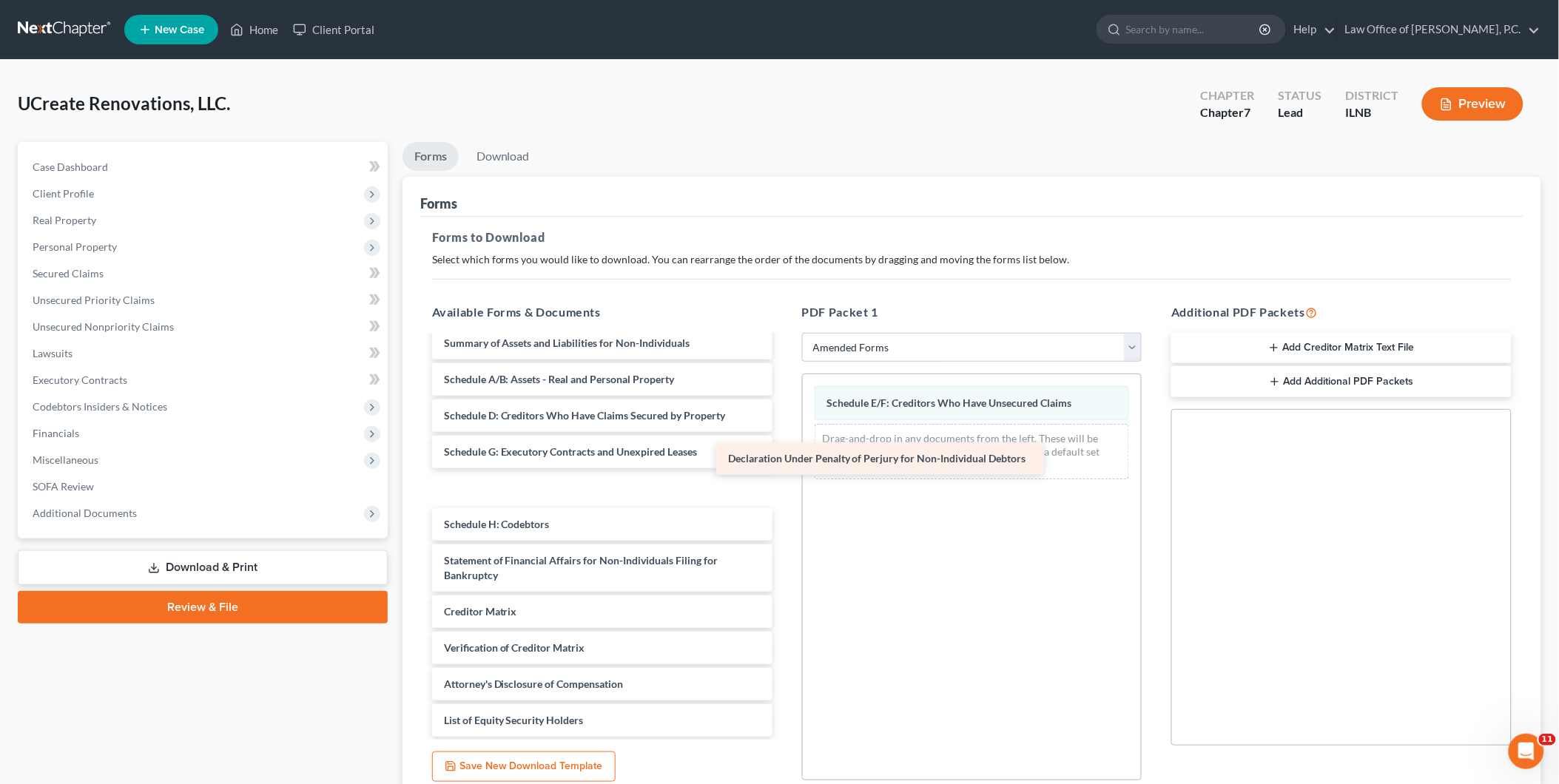
scroll to position [10, 0]
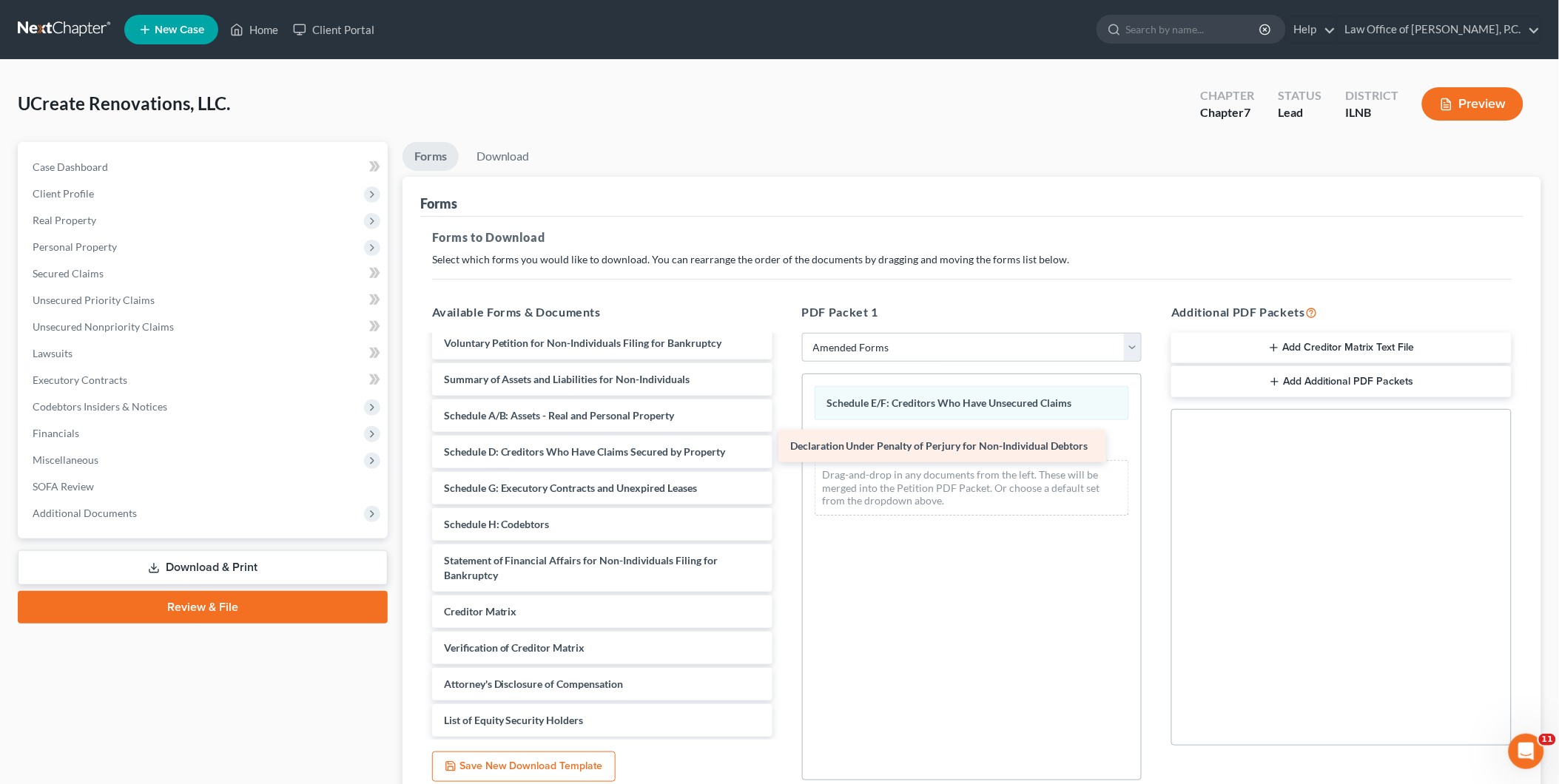
drag, startPoint x: 491, startPoint y: 579, endPoint x: 837, endPoint y: 450, distance: 369.3
click at [784, 450] on div "Declaration Under Penalty of Perjury for Non-Individual Debtors Voluntary Petit…" at bounding box center [602, 531] width 364 height 410
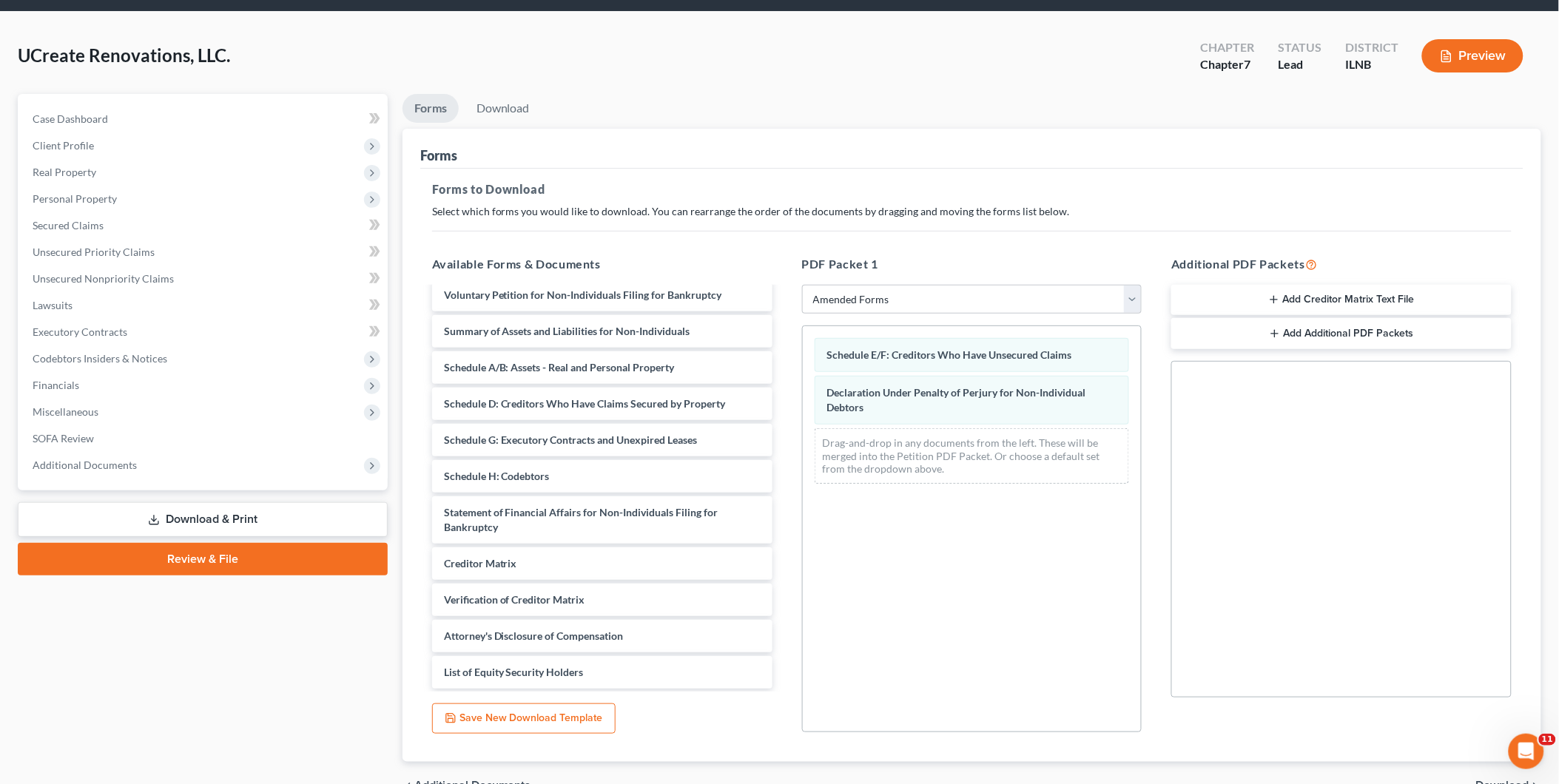
scroll to position [129, 0]
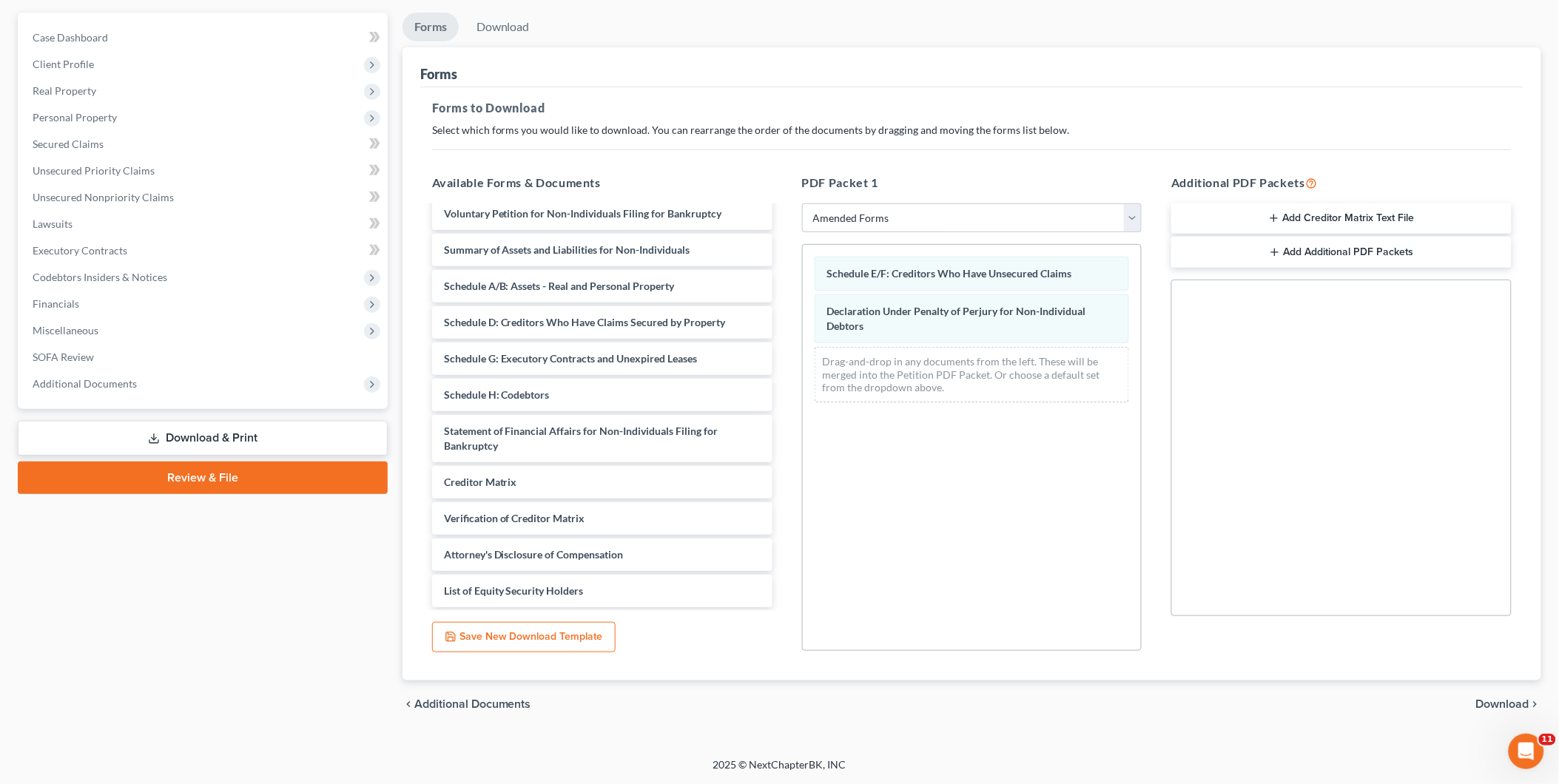
drag, startPoint x: 1470, startPoint y: 695, endPoint x: 1483, endPoint y: 701, distance: 14.3
click at [1477, 699] on div "chevron_left Additional Documents Download chevron_right" at bounding box center [972, 704] width 1138 height 47
click at [1485, 703] on span "Download" at bounding box center [1502, 704] width 53 height 12
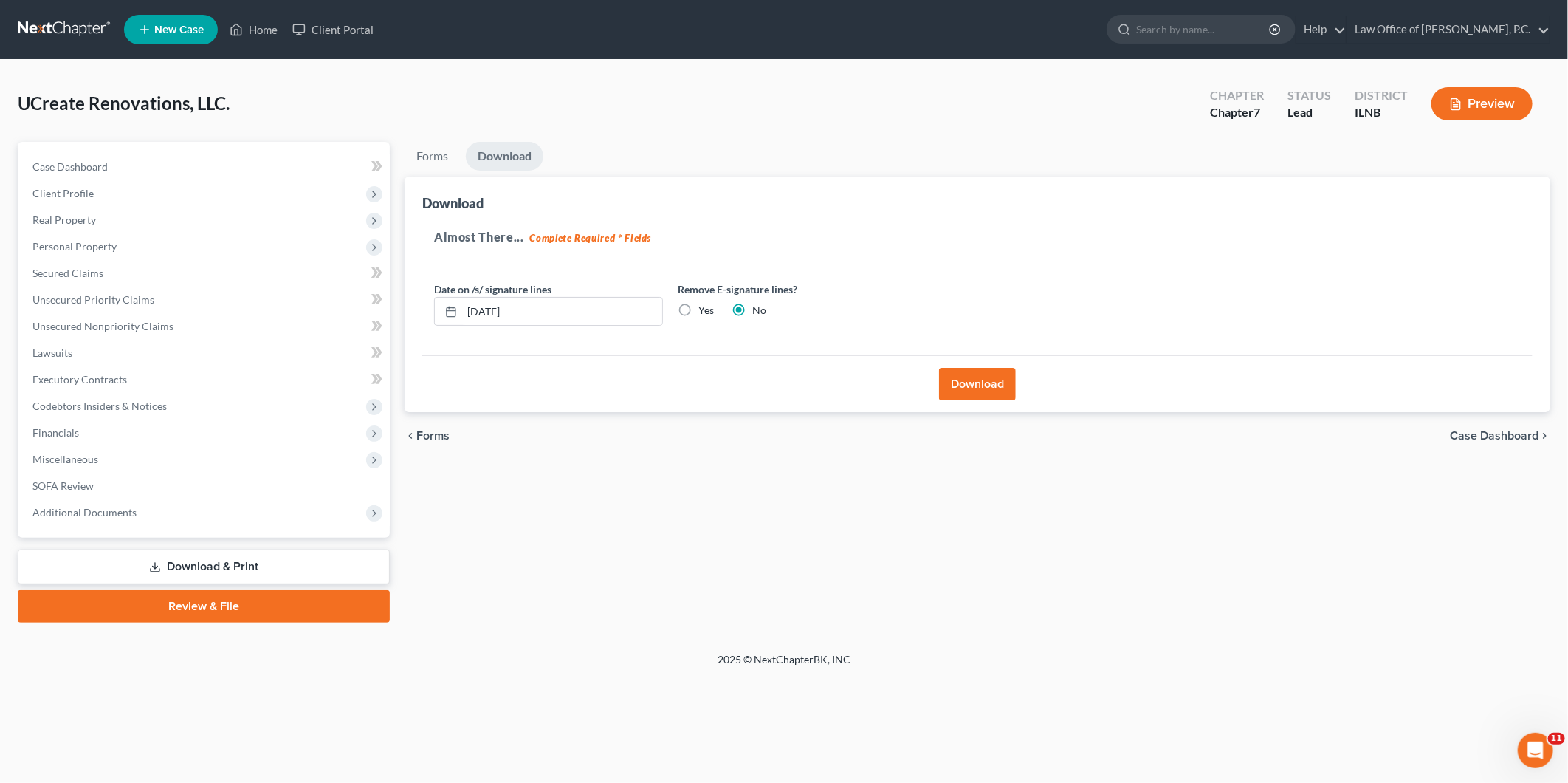
click at [699, 311] on label "Yes" at bounding box center [706, 309] width 16 height 15
click at [704, 311] on input "Yes" at bounding box center [709, 308] width 10 height 10
radio input "true"
radio input "false"
click at [990, 384] on button "Download" at bounding box center [977, 384] width 77 height 32
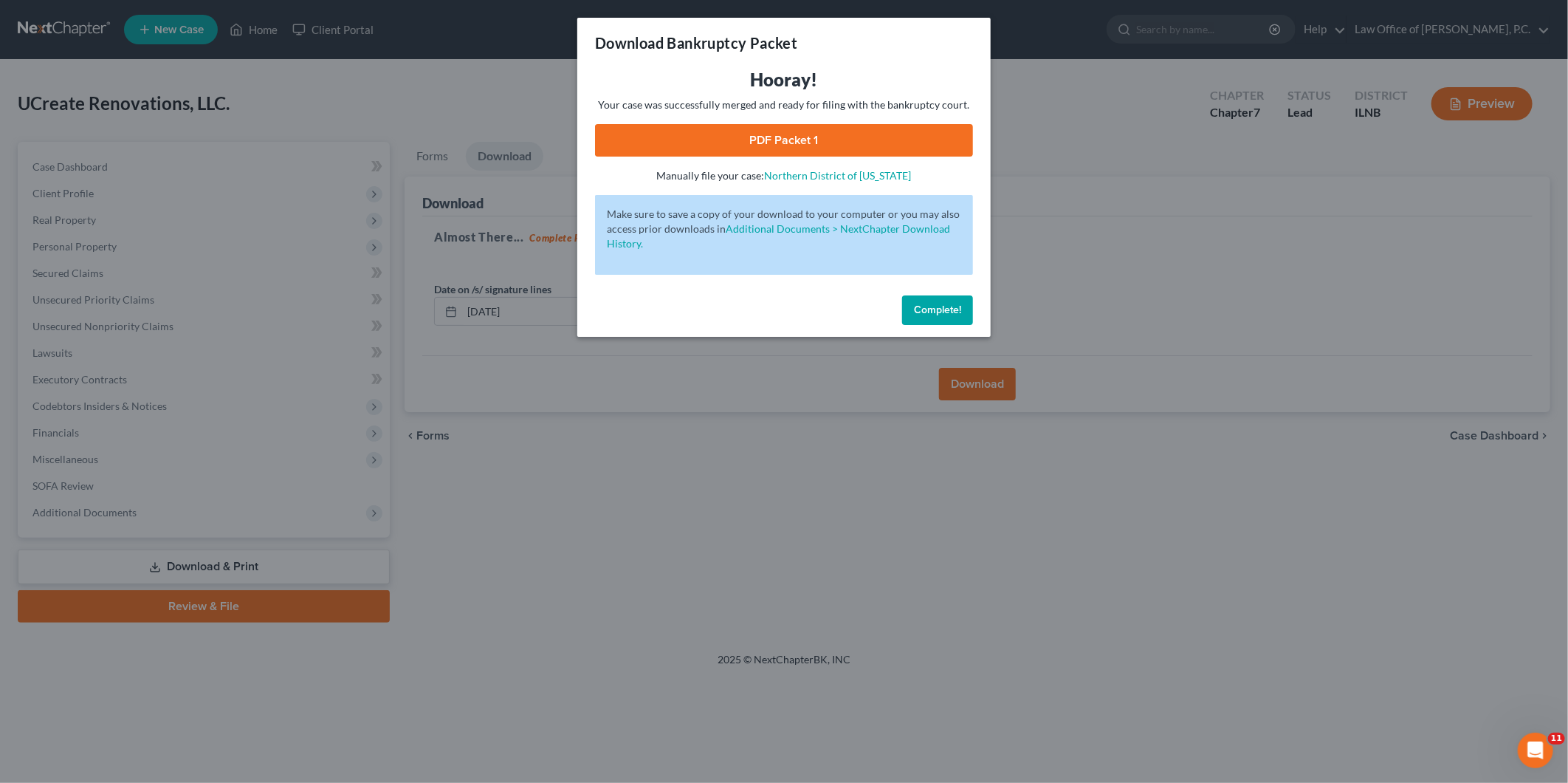
click at [781, 142] on link "PDF Packet 1" at bounding box center [784, 140] width 378 height 32
click at [956, 314] on span "Complete!" at bounding box center [938, 309] width 47 height 13
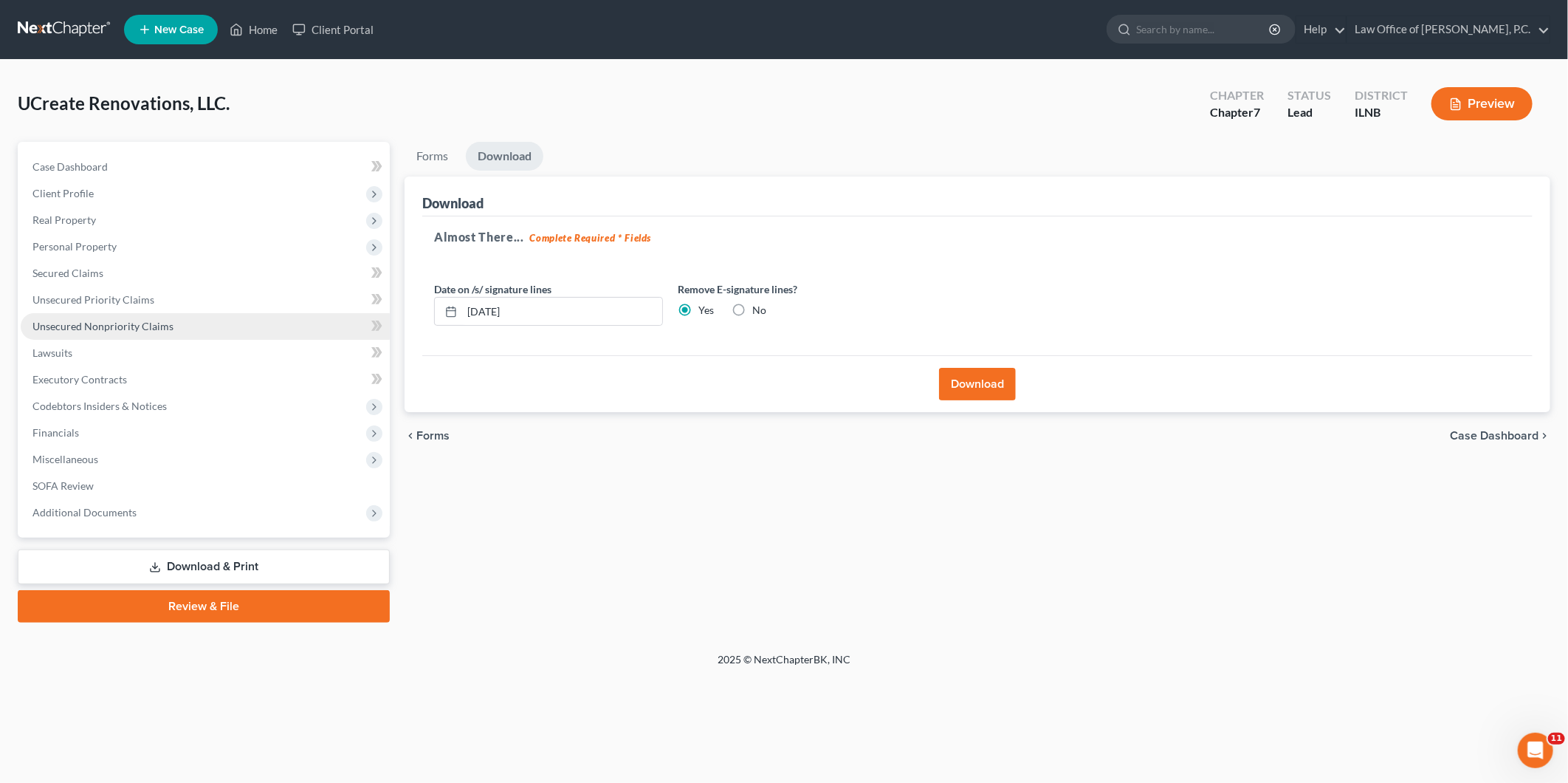
click at [122, 325] on span "Unsecured Nonpriority Claims" at bounding box center [102, 326] width 141 height 13
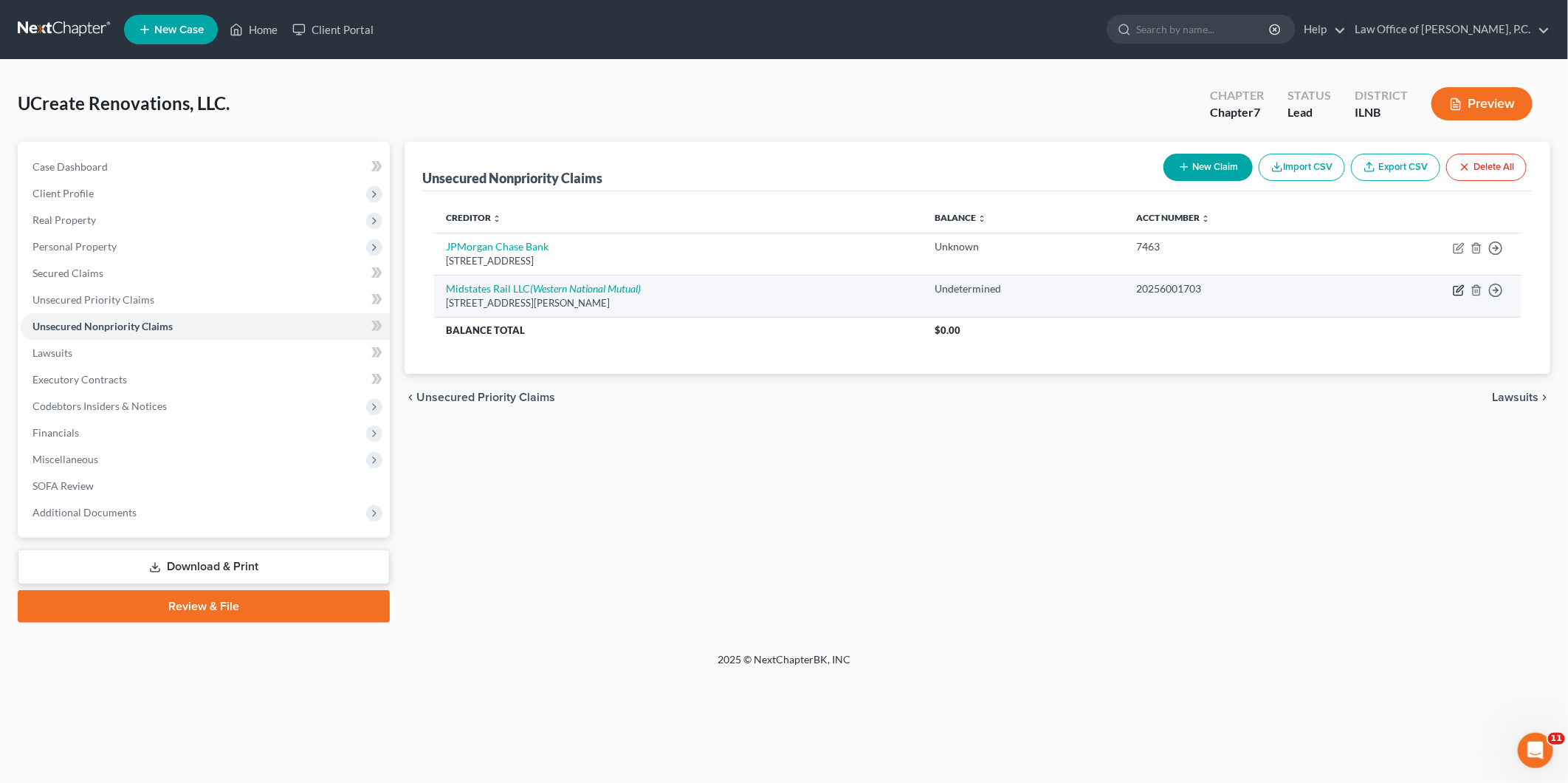
click at [1460, 289] on icon "button" at bounding box center [1459, 290] width 12 height 12
select select "14"
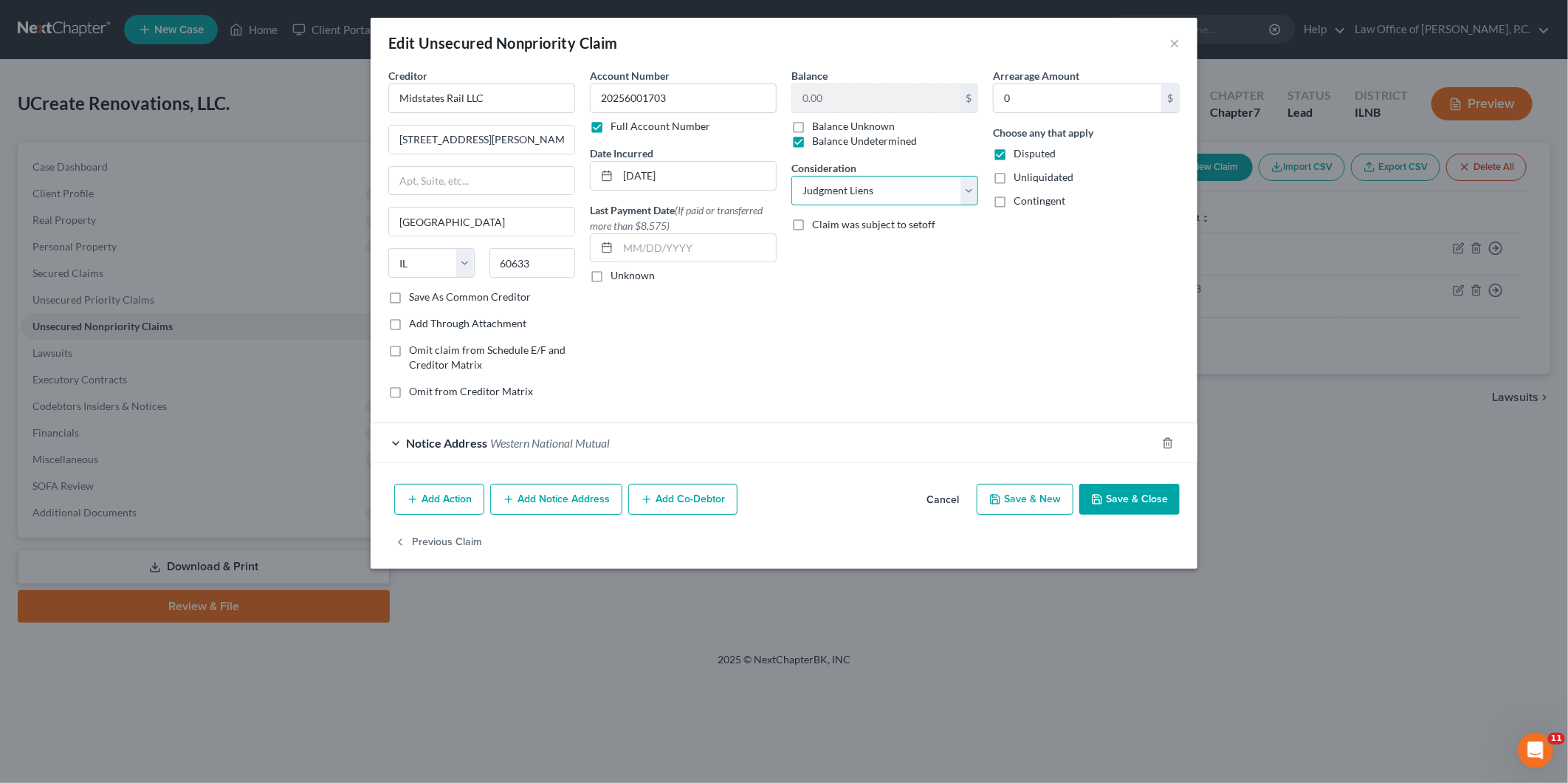
click at [904, 190] on select "Select Cable / Satellite Services Collection Agency Credit Card Debt Debt Couns…" at bounding box center [884, 190] width 186 height 29
select select "11"
click at [791, 176] on select "Select Cable / Satellite Services Collection Agency Credit Card Debt Debt Couns…" at bounding box center [884, 190] width 186 height 29
click at [811, 251] on input "text" at bounding box center [885, 247] width 185 height 28
click at [954, 244] on input "Disputed Insurance Subrogation Allegation" at bounding box center [885, 247] width 185 height 28
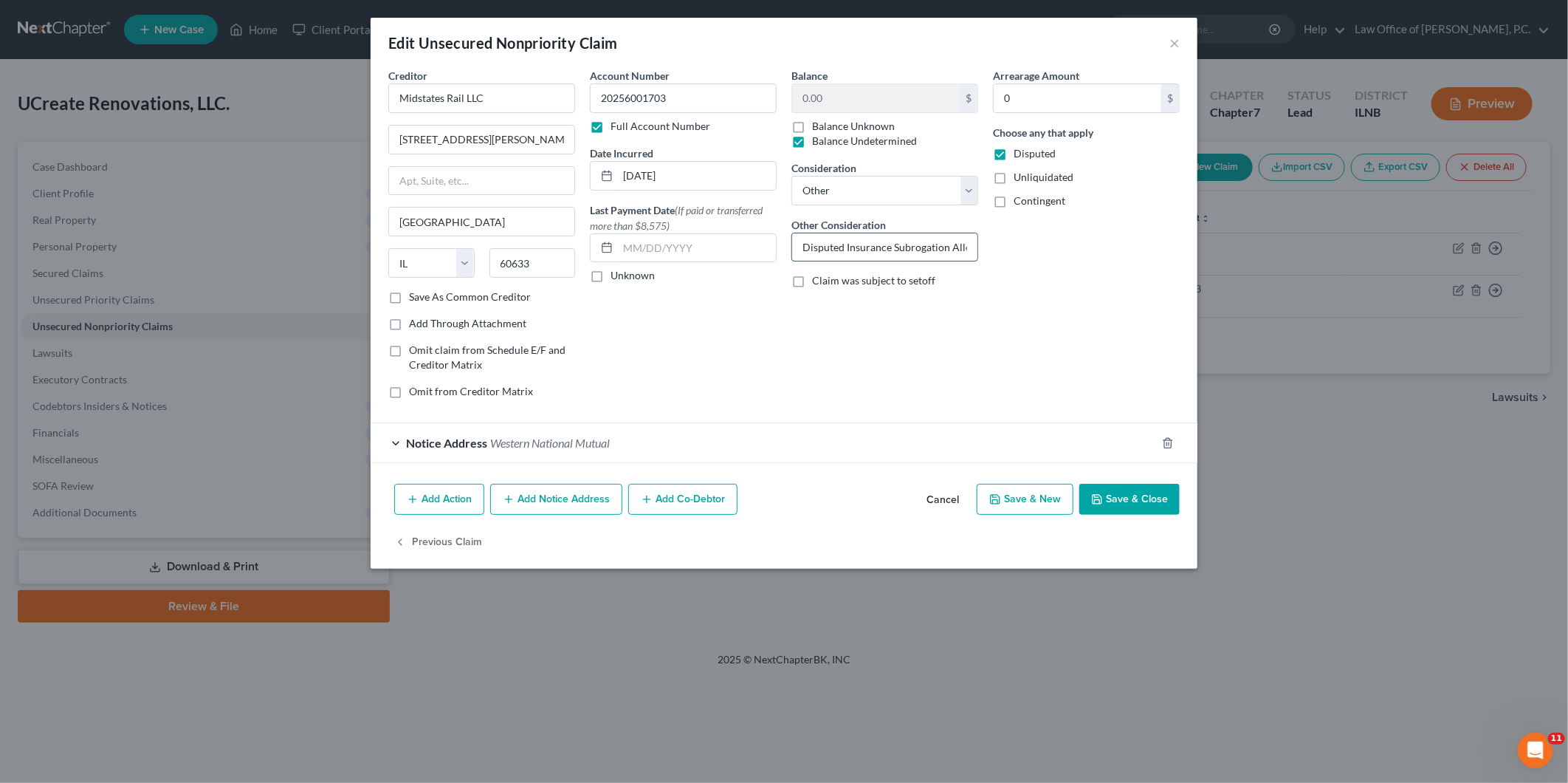
click at [842, 247] on input "Disputed Insurance Subrogation Allegation" at bounding box center [885, 247] width 185 height 28
click at [942, 245] on input "Disputed Insurance Subrogation Allegation" at bounding box center [885, 247] width 185 height 28
drag, startPoint x: 948, startPoint y: 245, endPoint x: 1139, endPoint y: 238, distance: 191.1
click at [1127, 246] on div "Creditor * Midstates Rail LLC 13830 Brainard Ave Chicago State AL AK AR AZ CA C…" at bounding box center [784, 239] width 806 height 343
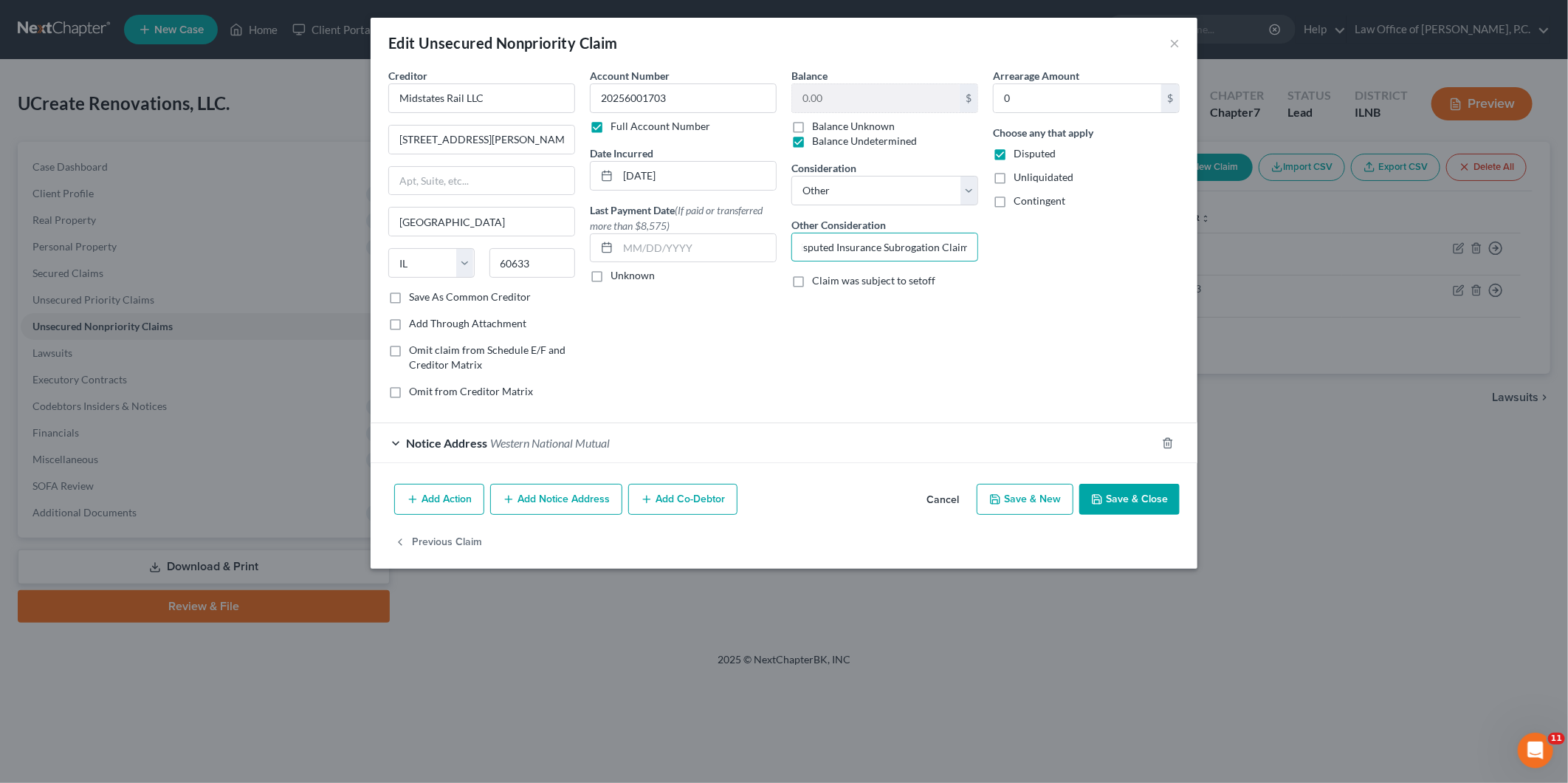
scroll to position [0, 8]
type input "Disputed Insurance Subrogation Claim"
click at [1157, 503] on button "Save & Close" at bounding box center [1129, 500] width 101 height 31
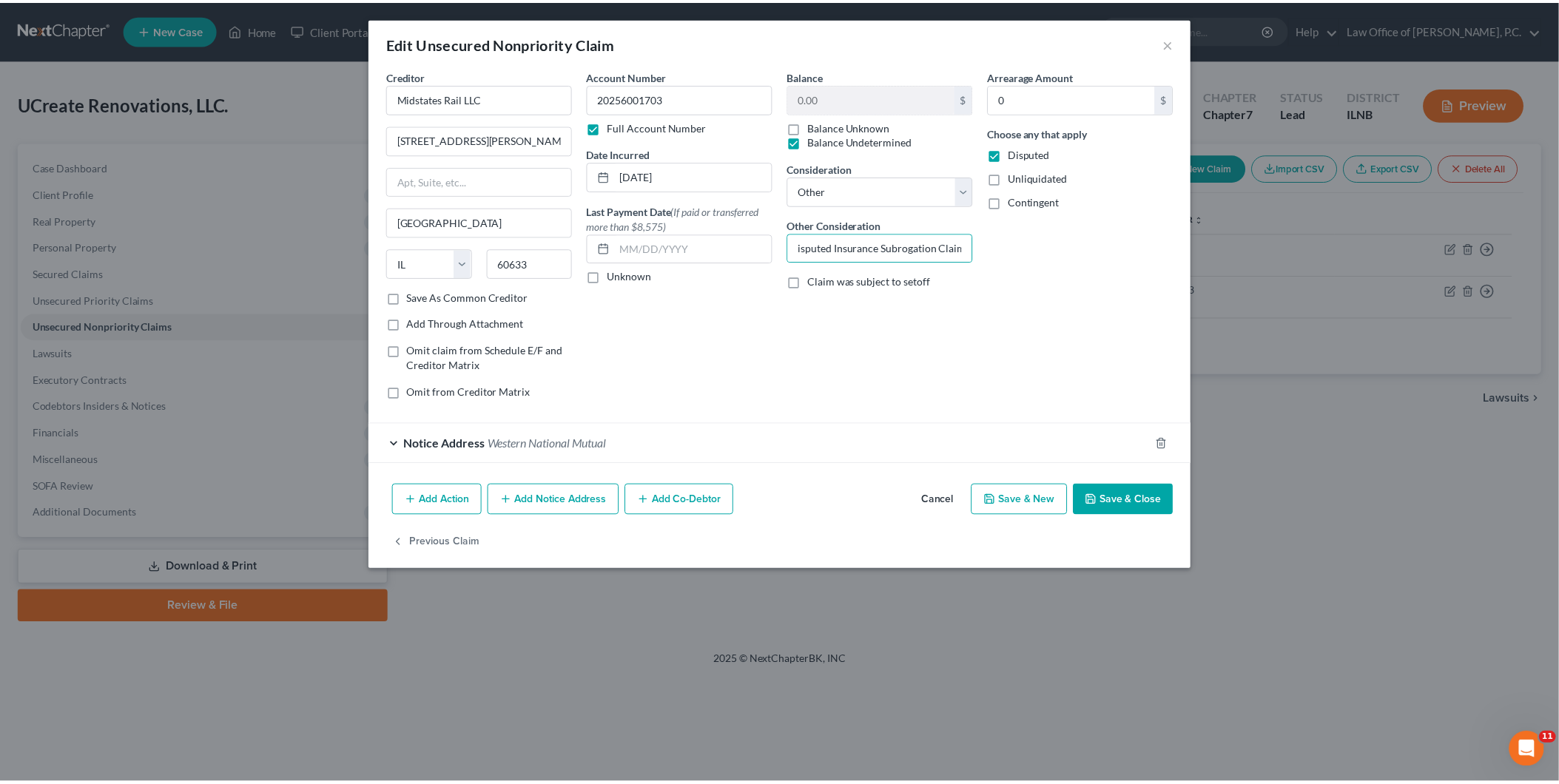
scroll to position [0, 0]
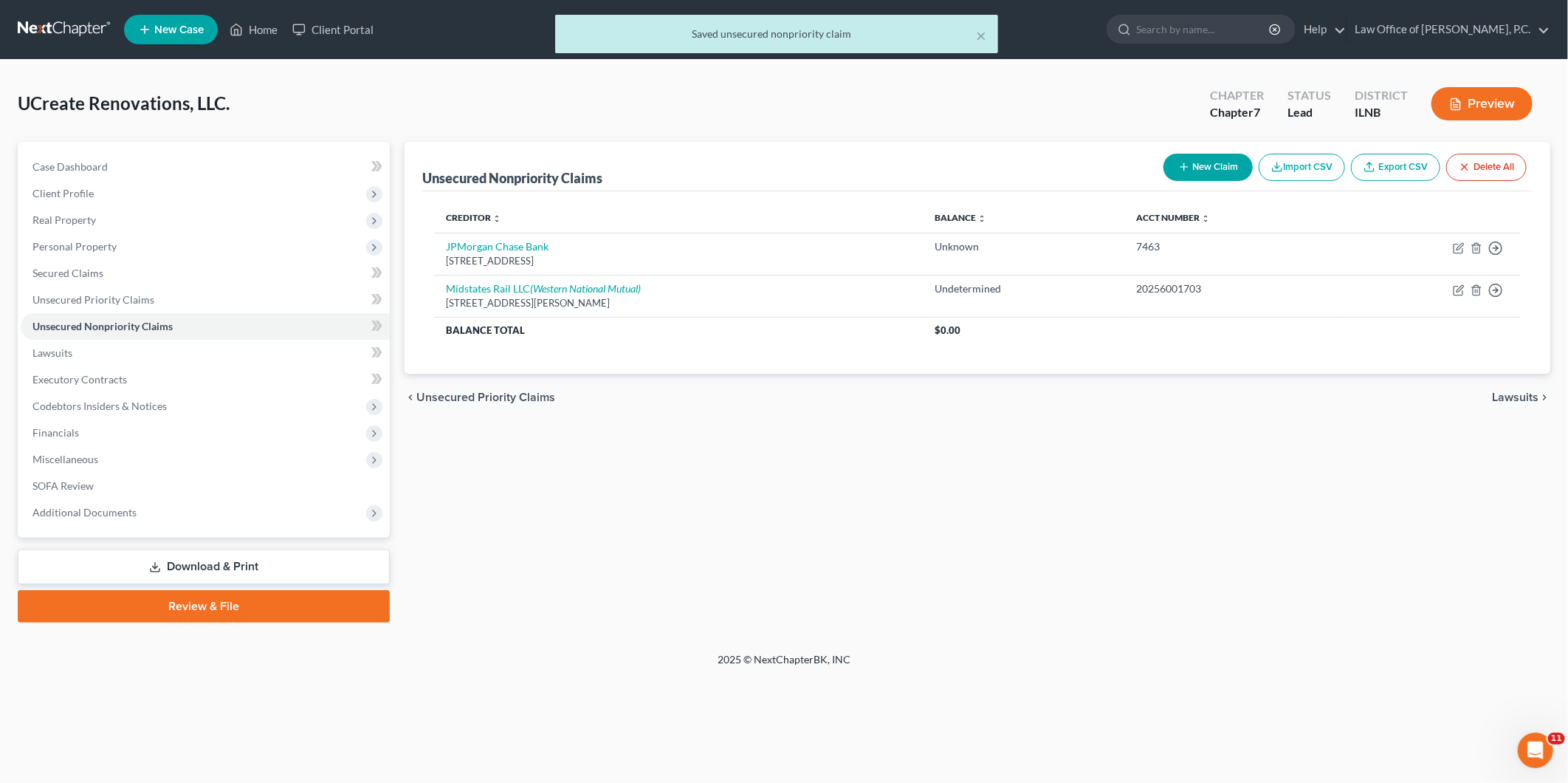
click at [224, 600] on link "Review & File" at bounding box center [203, 606] width 372 height 32
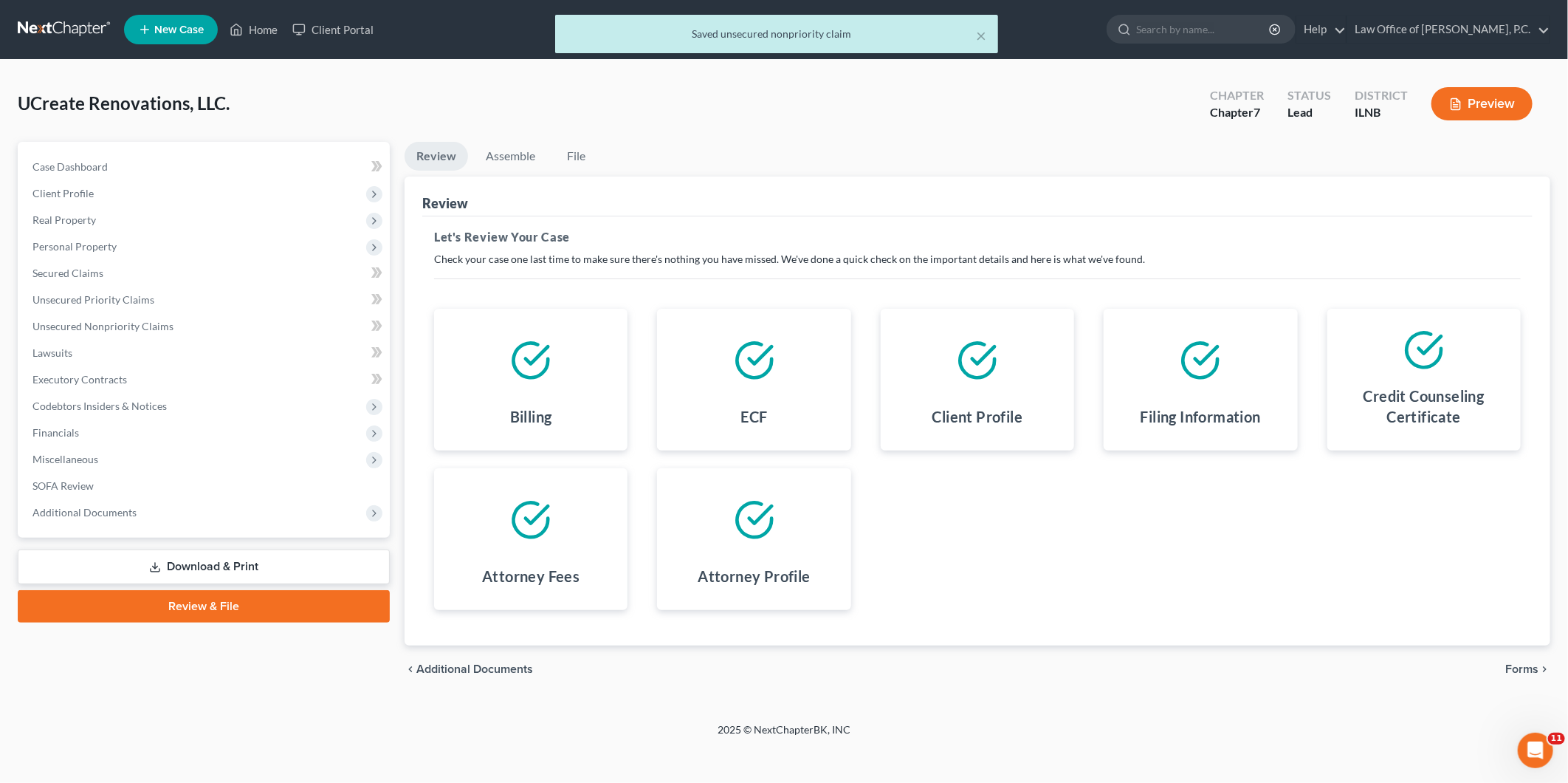
click at [261, 564] on link "Download & Print" at bounding box center [203, 567] width 372 height 35
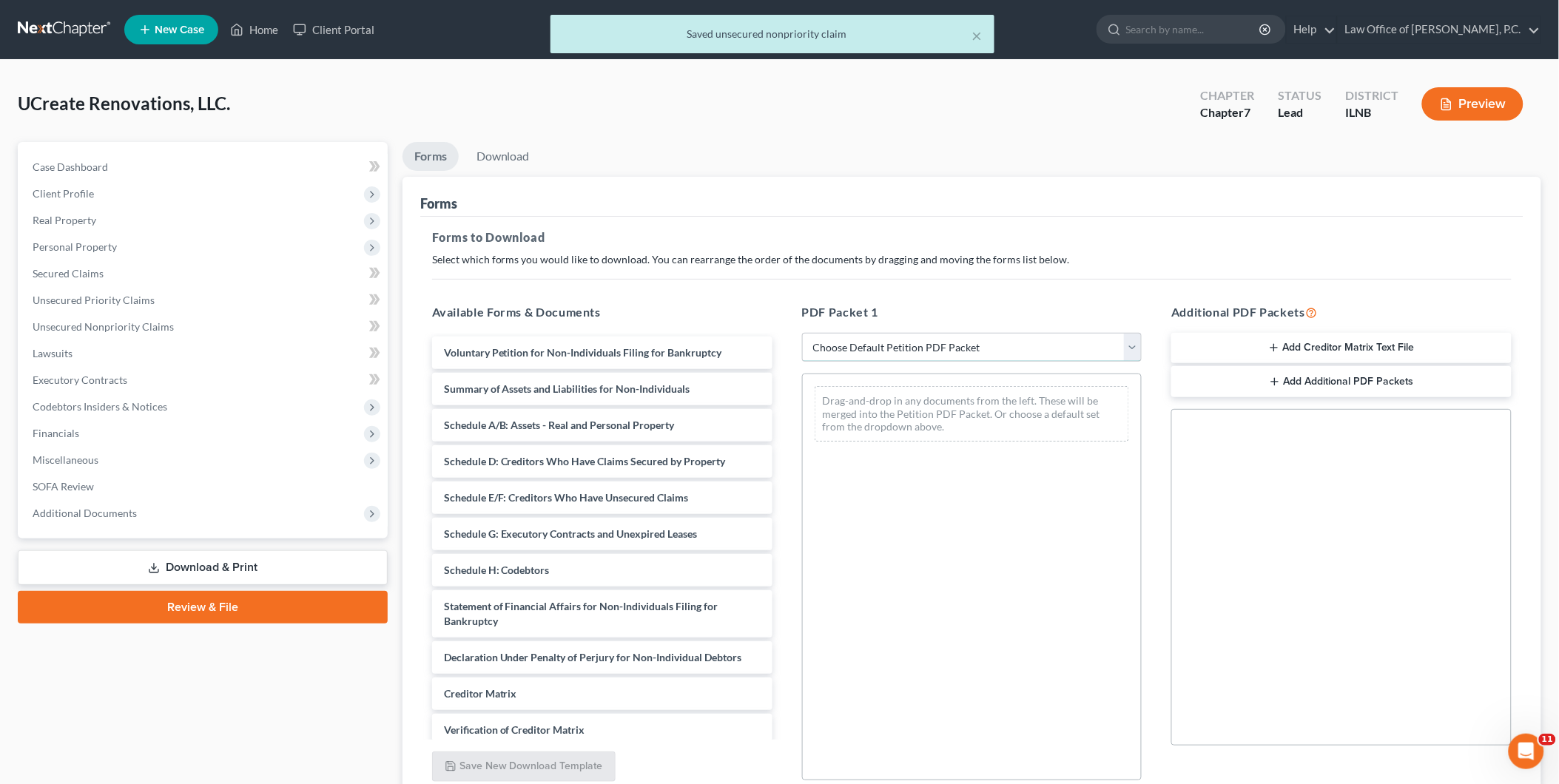
click at [877, 338] on select "Choose Default Petition PDF Packet Complete Bankruptcy Petition (all forms and …" at bounding box center [972, 347] width 340 height 29
select select "2"
click at [802, 332] on select "Choose Default Petition PDF Packet Complete Bankruptcy Petition (all forms and …" at bounding box center [972, 347] width 340 height 29
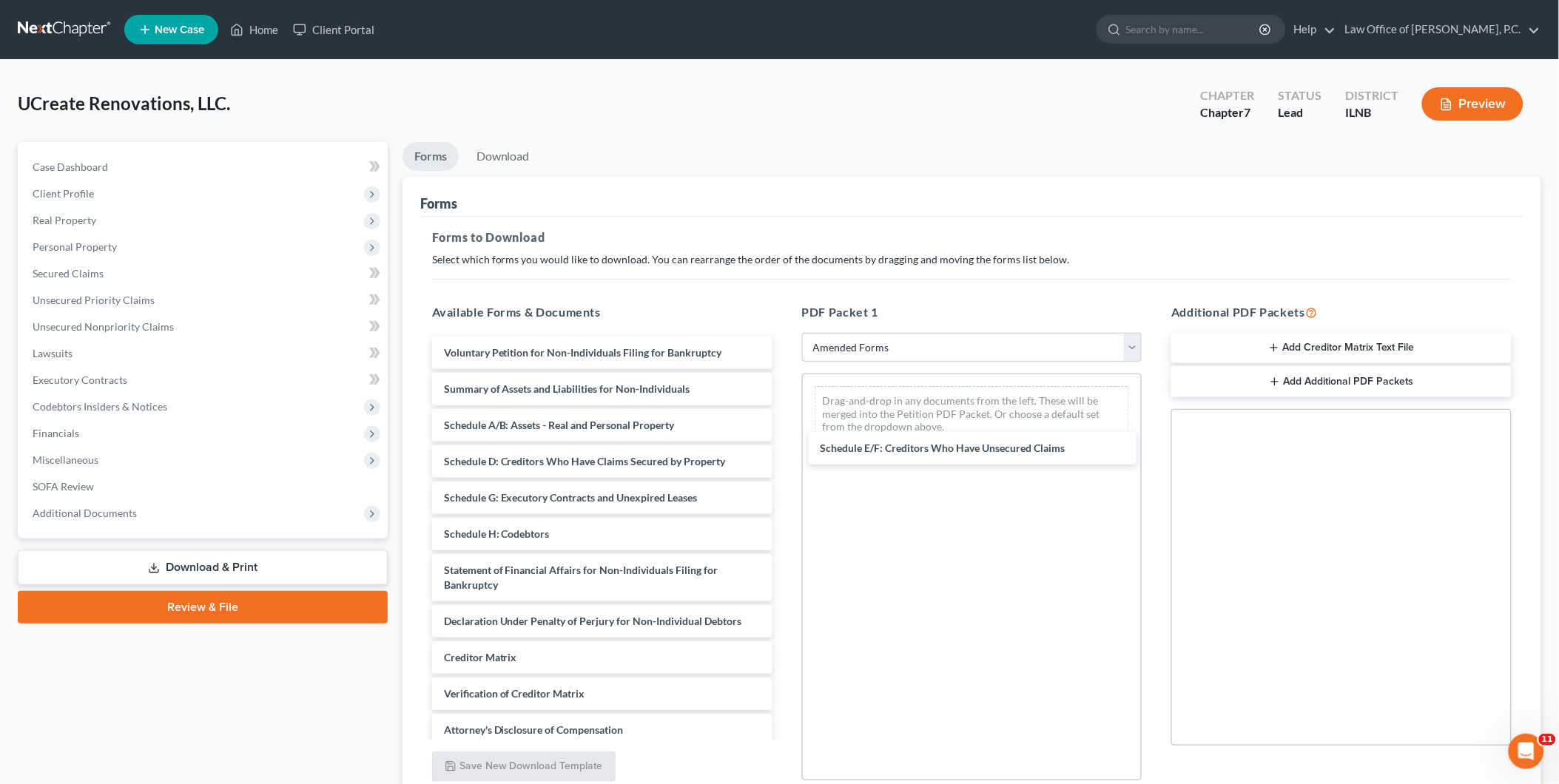
drag, startPoint x: 565, startPoint y: 501, endPoint x: 935, endPoint y: 452, distance: 373.2
click at [784, 446] on div "Schedule E/F: Creditors Who Have Unsecured Claims Voluntary Petition for Non-In…" at bounding box center [602, 559] width 364 height 446
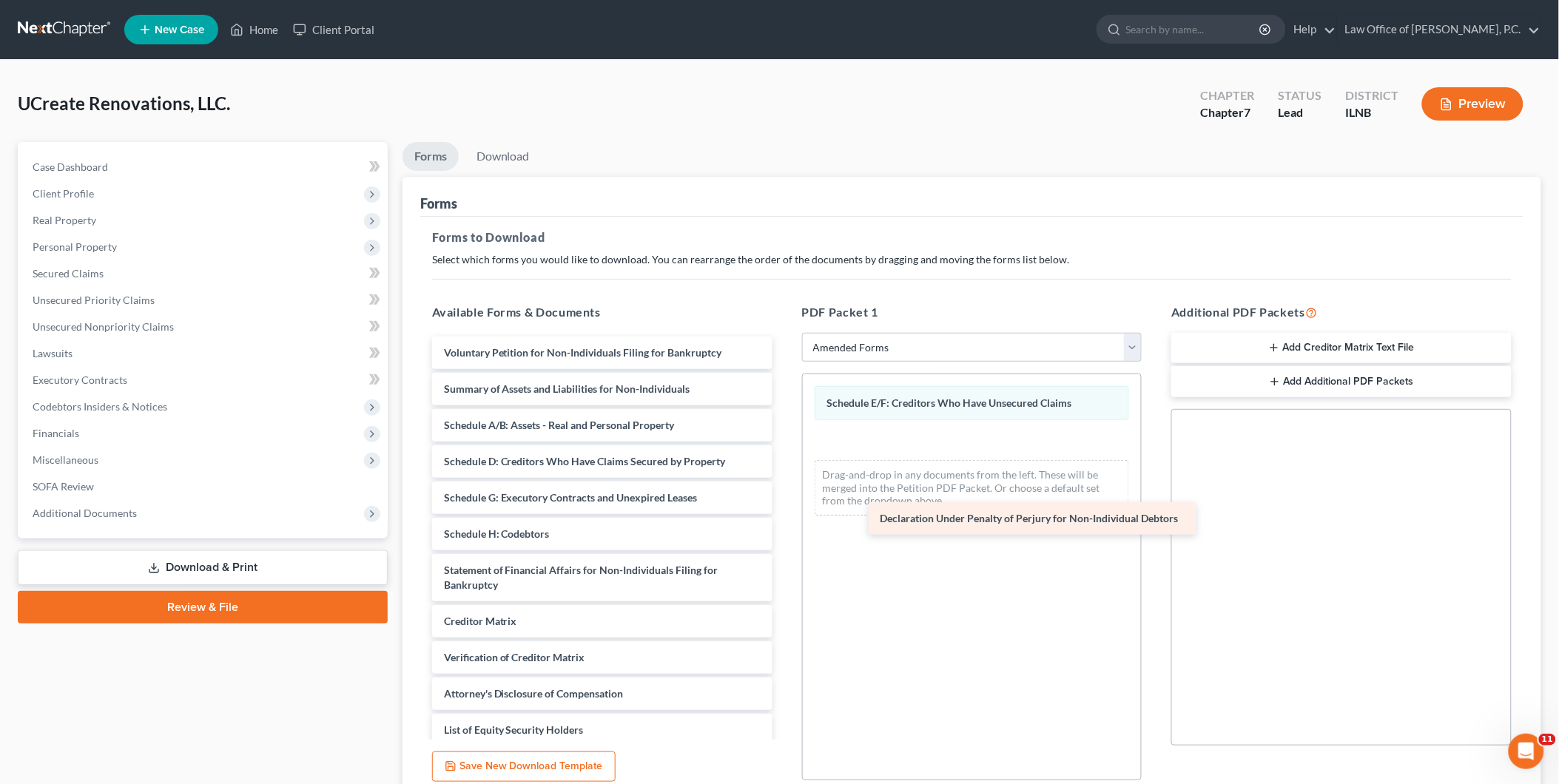
drag, startPoint x: 529, startPoint y: 614, endPoint x: 962, endPoint y: 487, distance: 451.2
click at [784, 488] on div "Declaration Under Penalty of Perjury for Non-Individual Debtors Voluntary Petit…" at bounding box center [602, 541] width 364 height 410
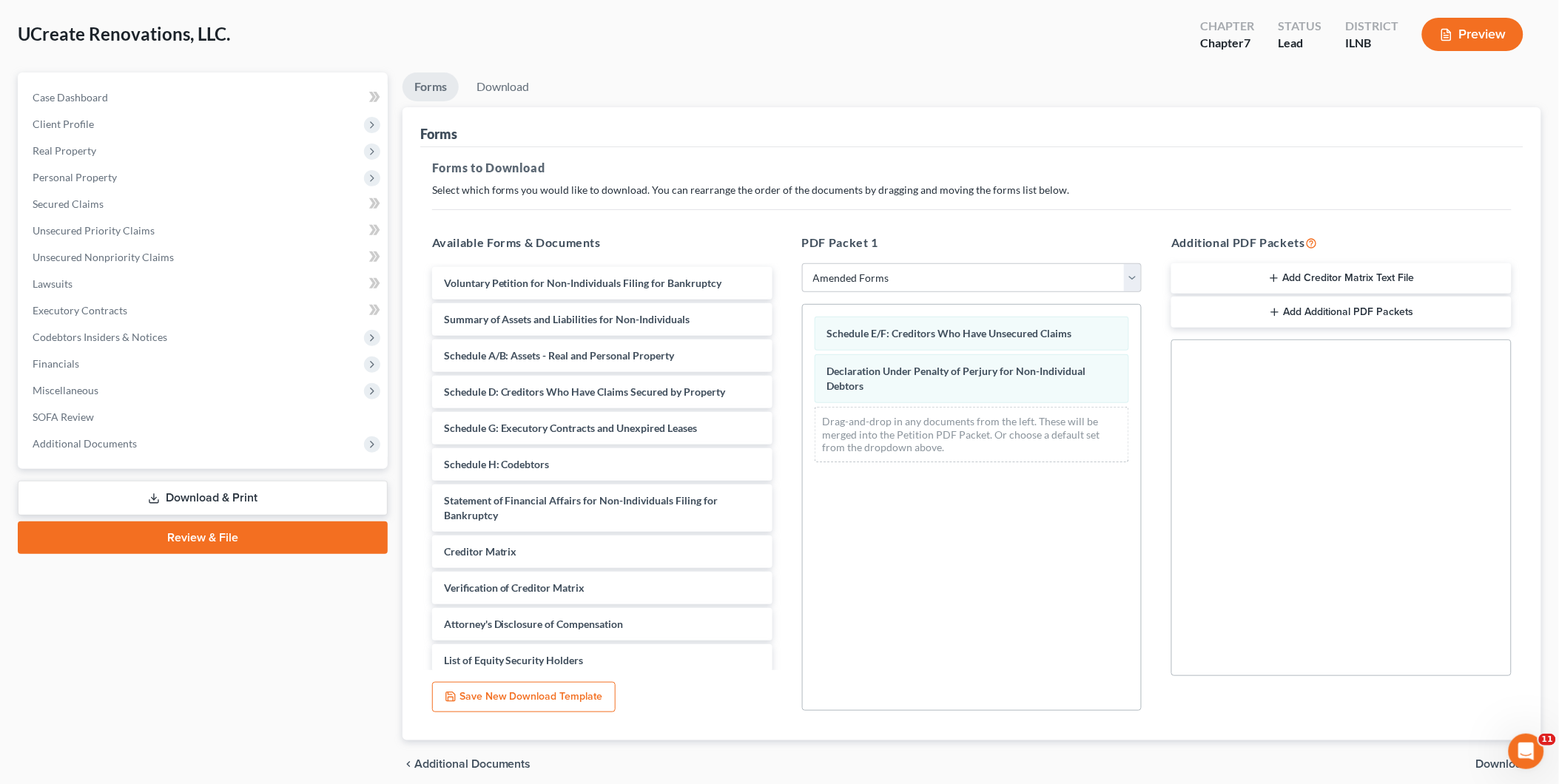
scroll to position [129, 0]
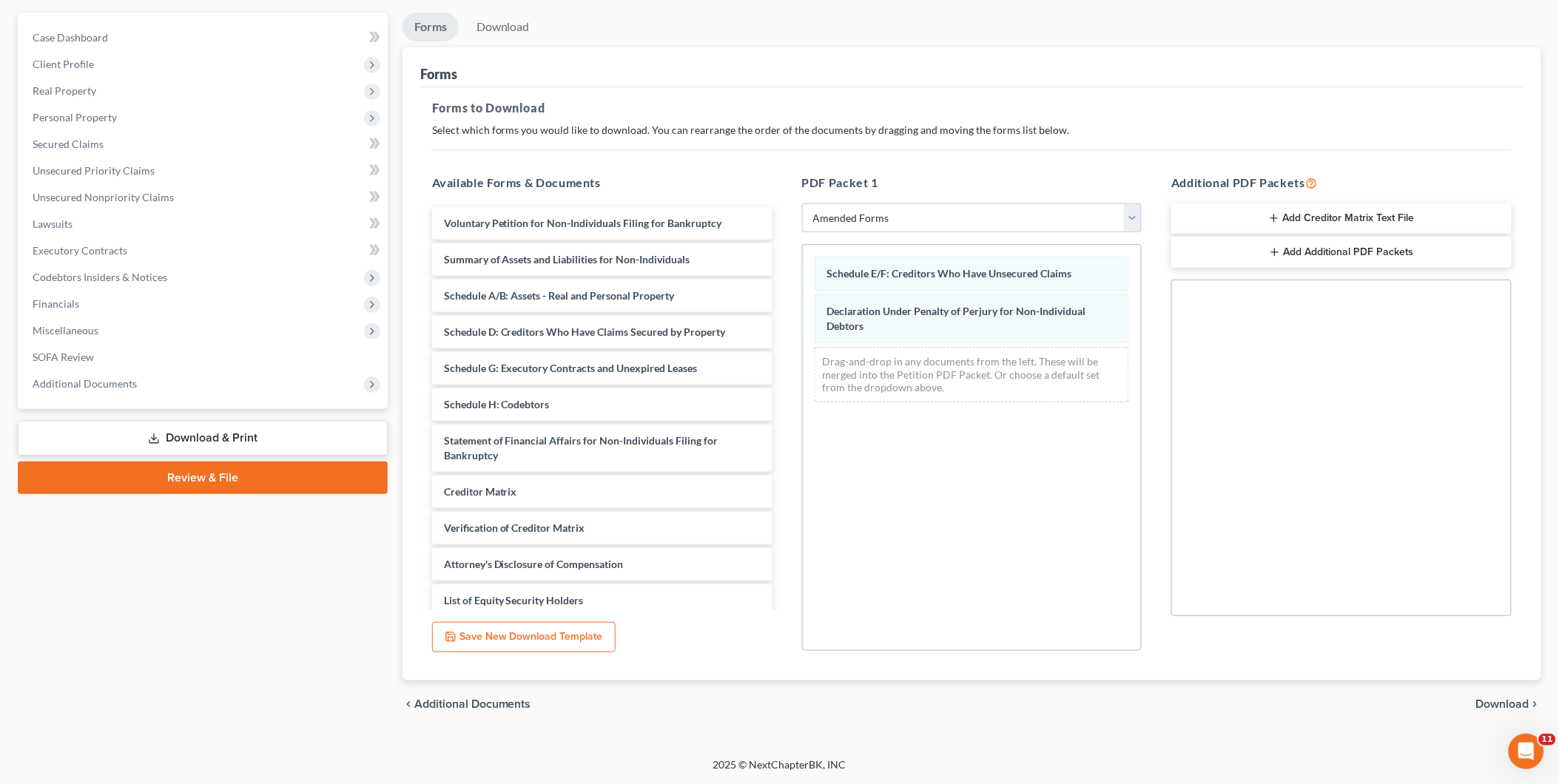
click at [1481, 693] on div "chevron_left Additional Documents Download chevron_right" at bounding box center [972, 704] width 1138 height 47
click at [1492, 703] on span "Download" at bounding box center [1502, 704] width 53 height 12
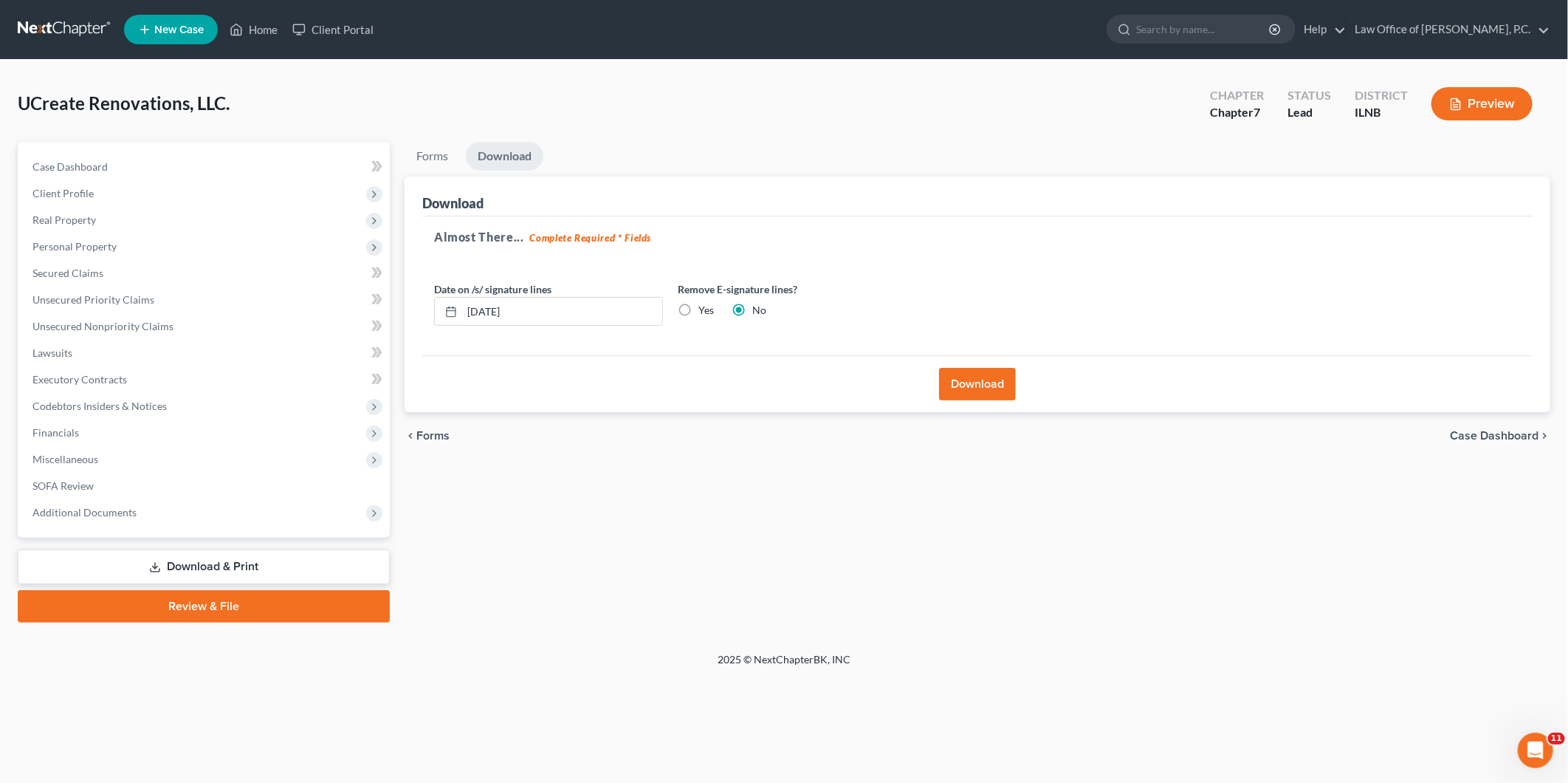
click at [971, 387] on button "Download" at bounding box center [977, 384] width 77 height 32
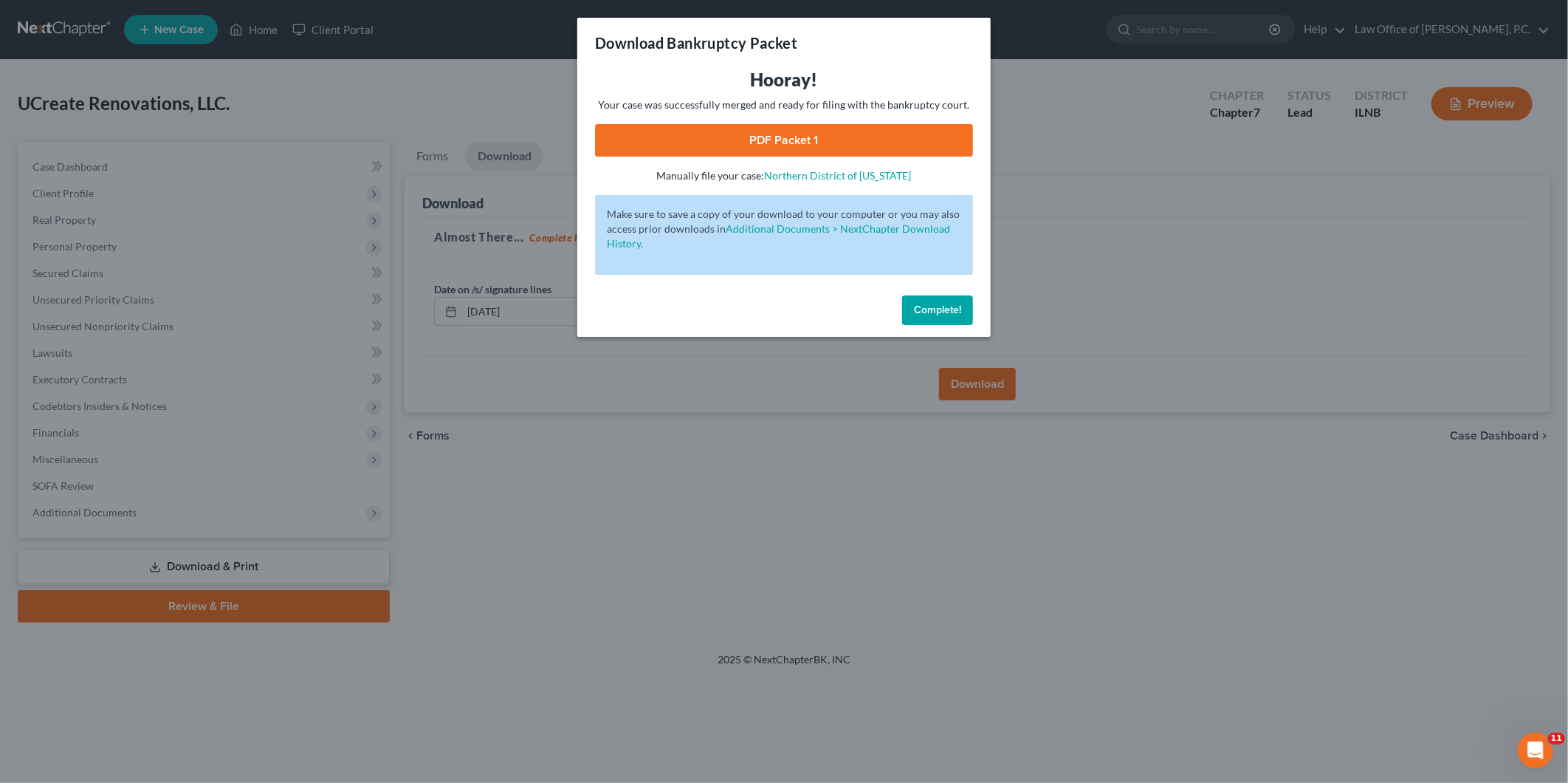
click at [737, 135] on link "PDF Packet 1" at bounding box center [784, 140] width 378 height 32
